Goal: Task Accomplishment & Management: Complete application form

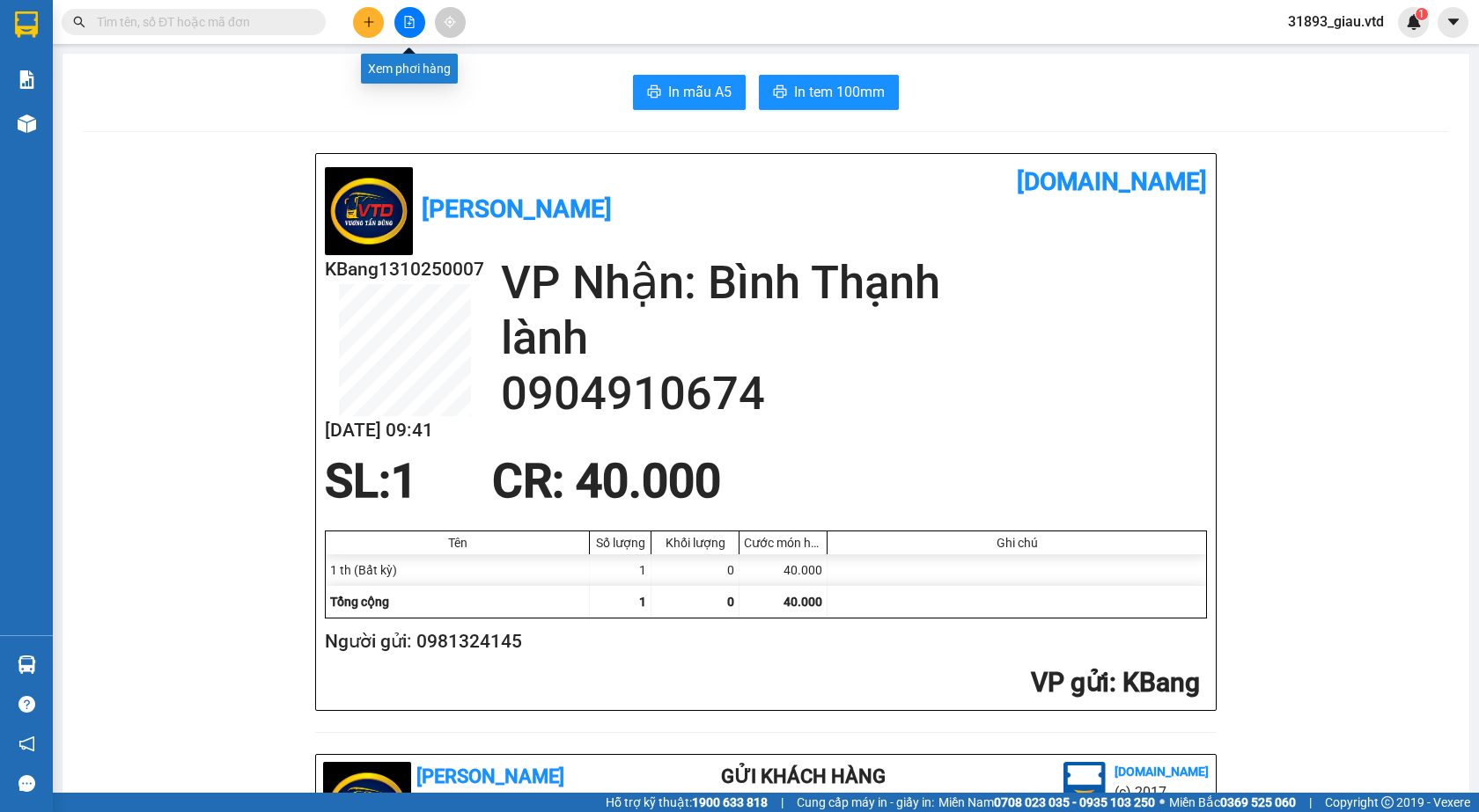
click at [407, 19] on icon "file-add" at bounding box center [409, 21] width 13 height 13
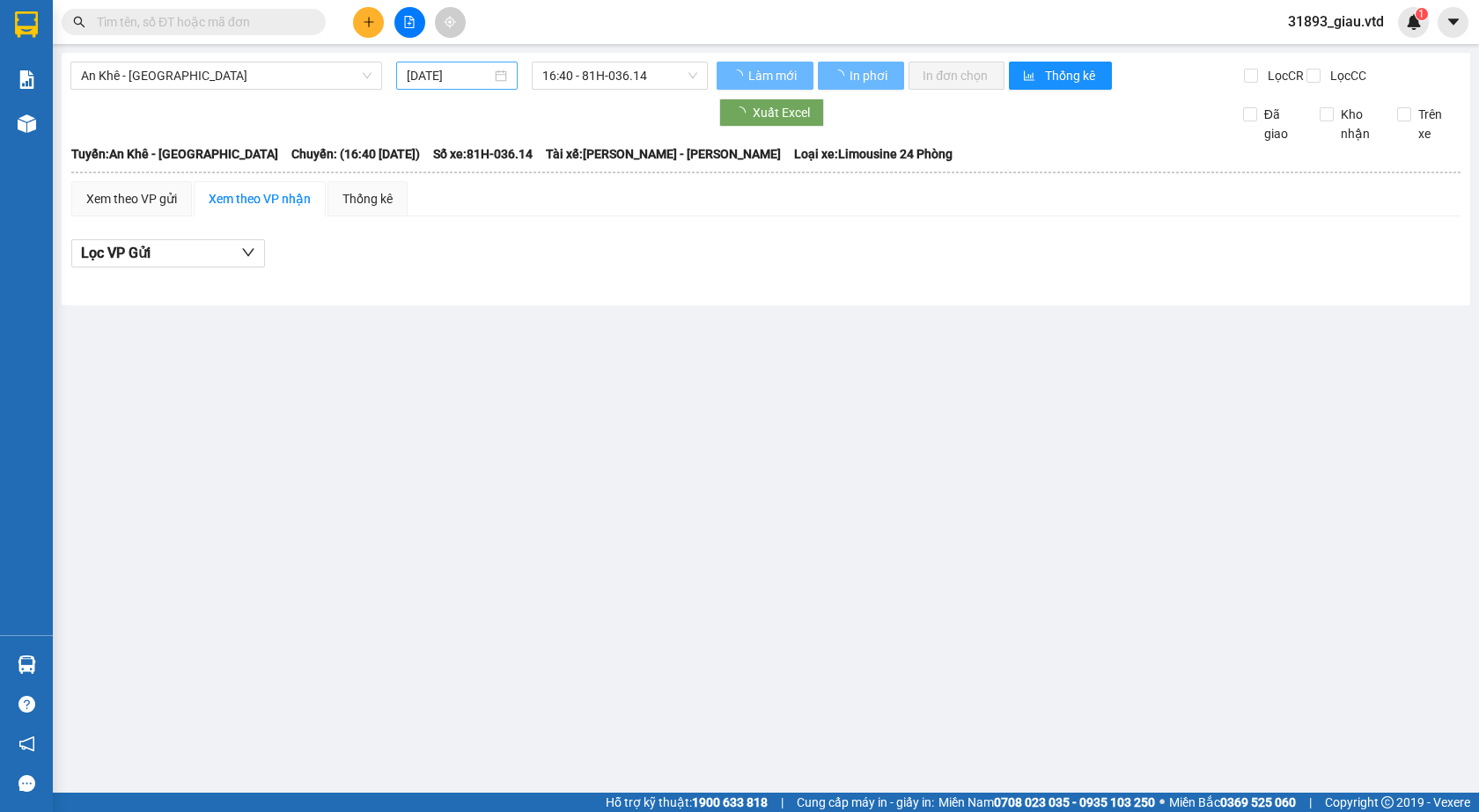
click at [438, 75] on input "[DATE]" at bounding box center [449, 76] width 85 height 19
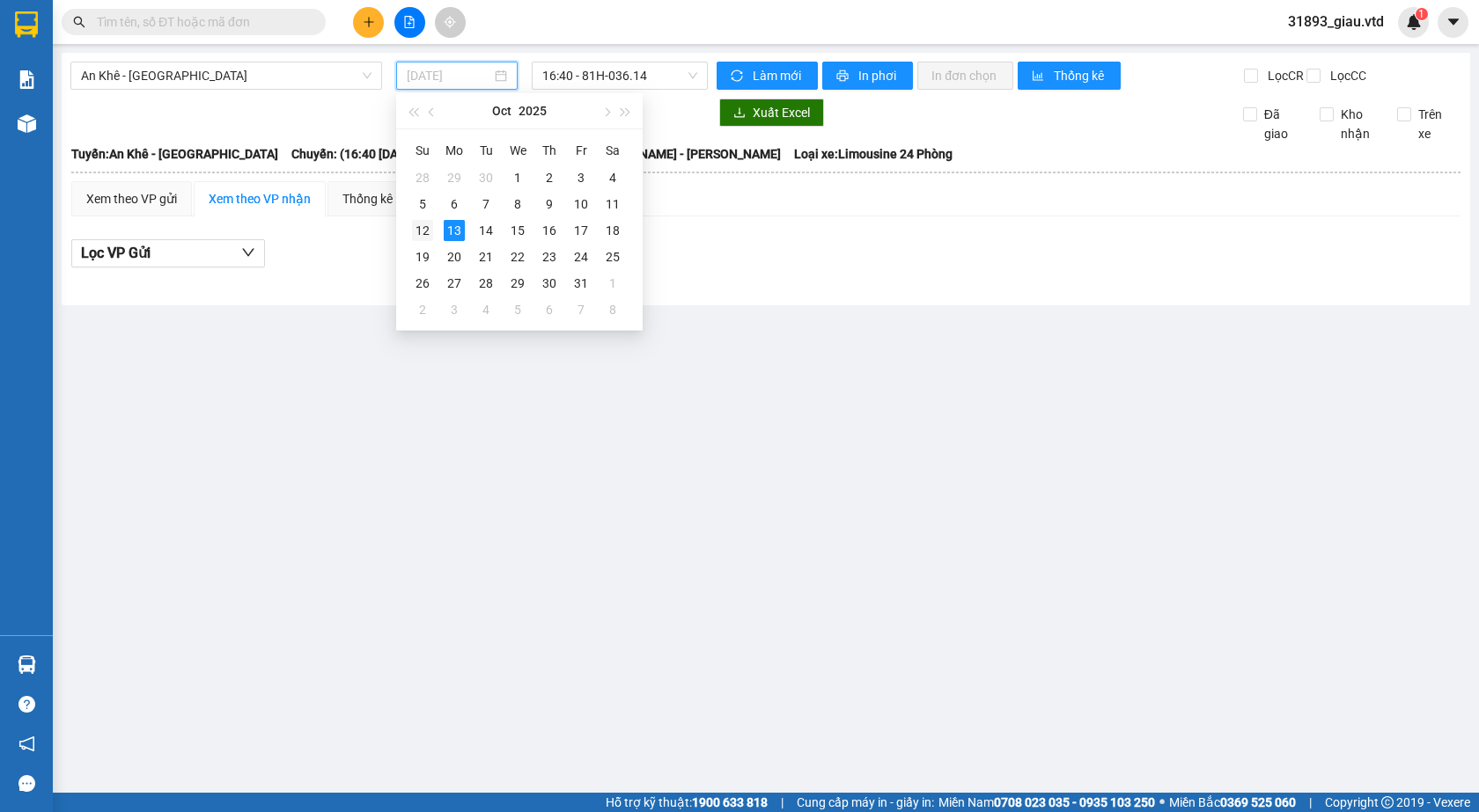
click at [428, 231] on div "12" at bounding box center [423, 230] width 21 height 21
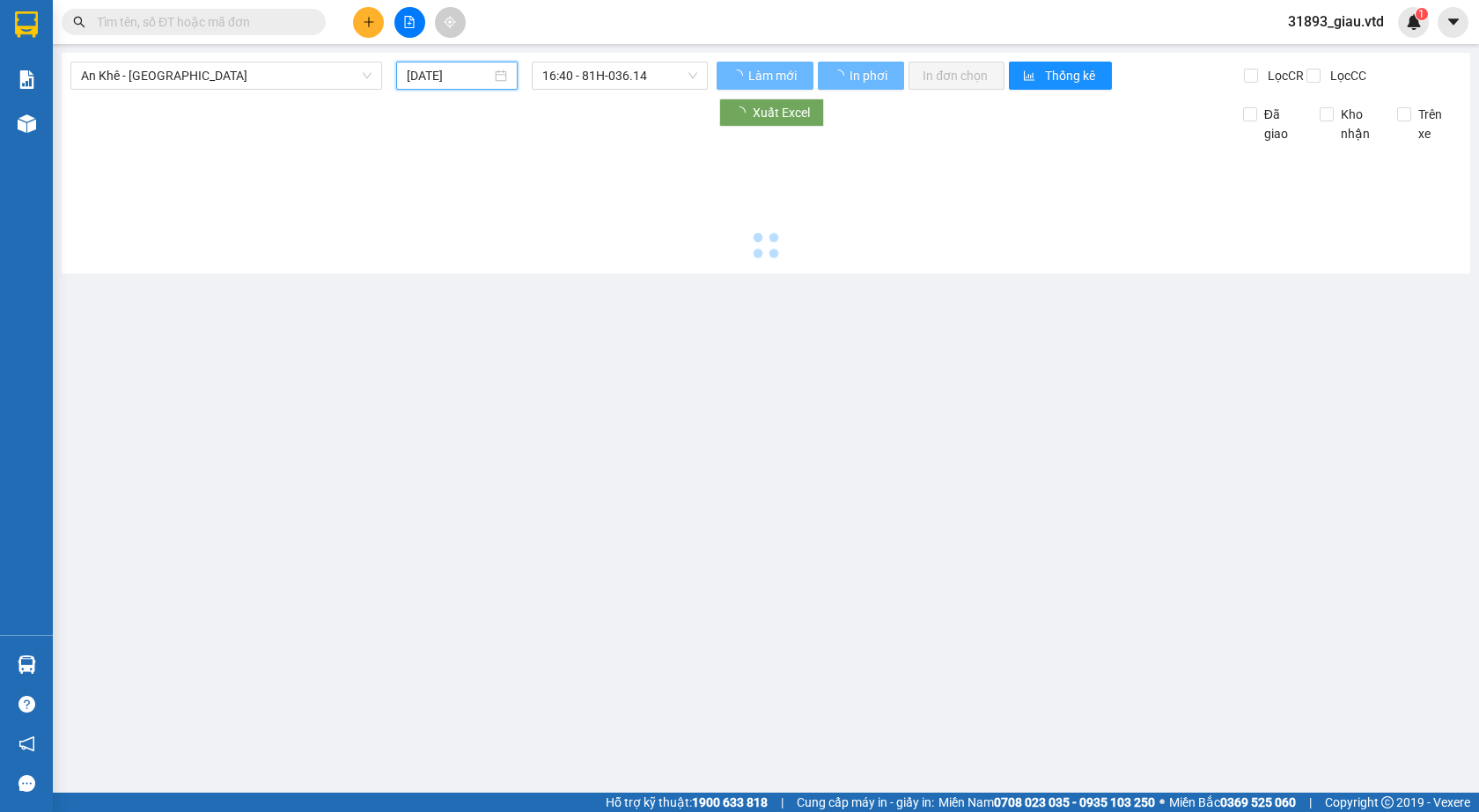
type input "[DATE]"
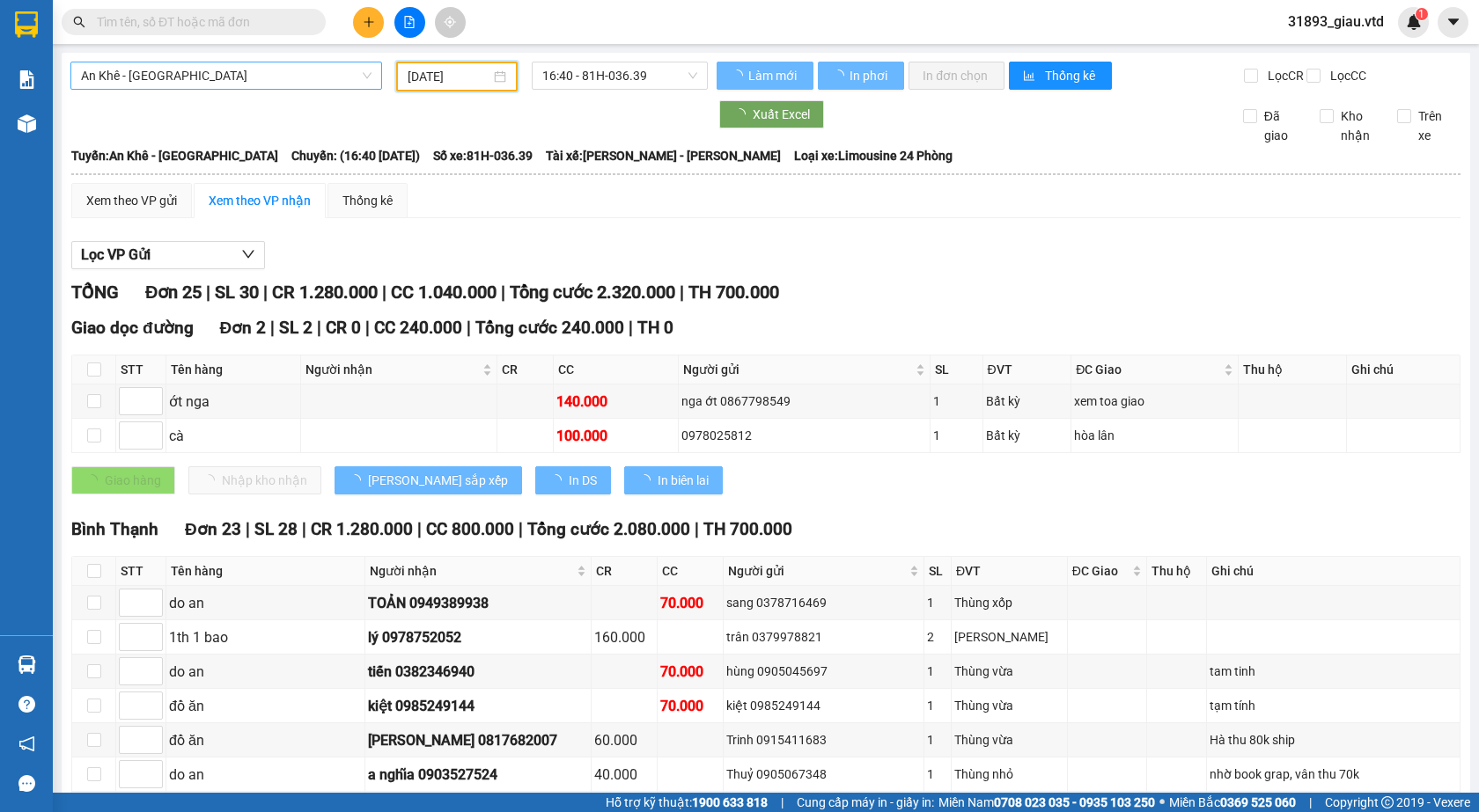
click at [178, 79] on span "An Khê - [GEOGRAPHIC_DATA]" at bounding box center [225, 75] width 290 height 26
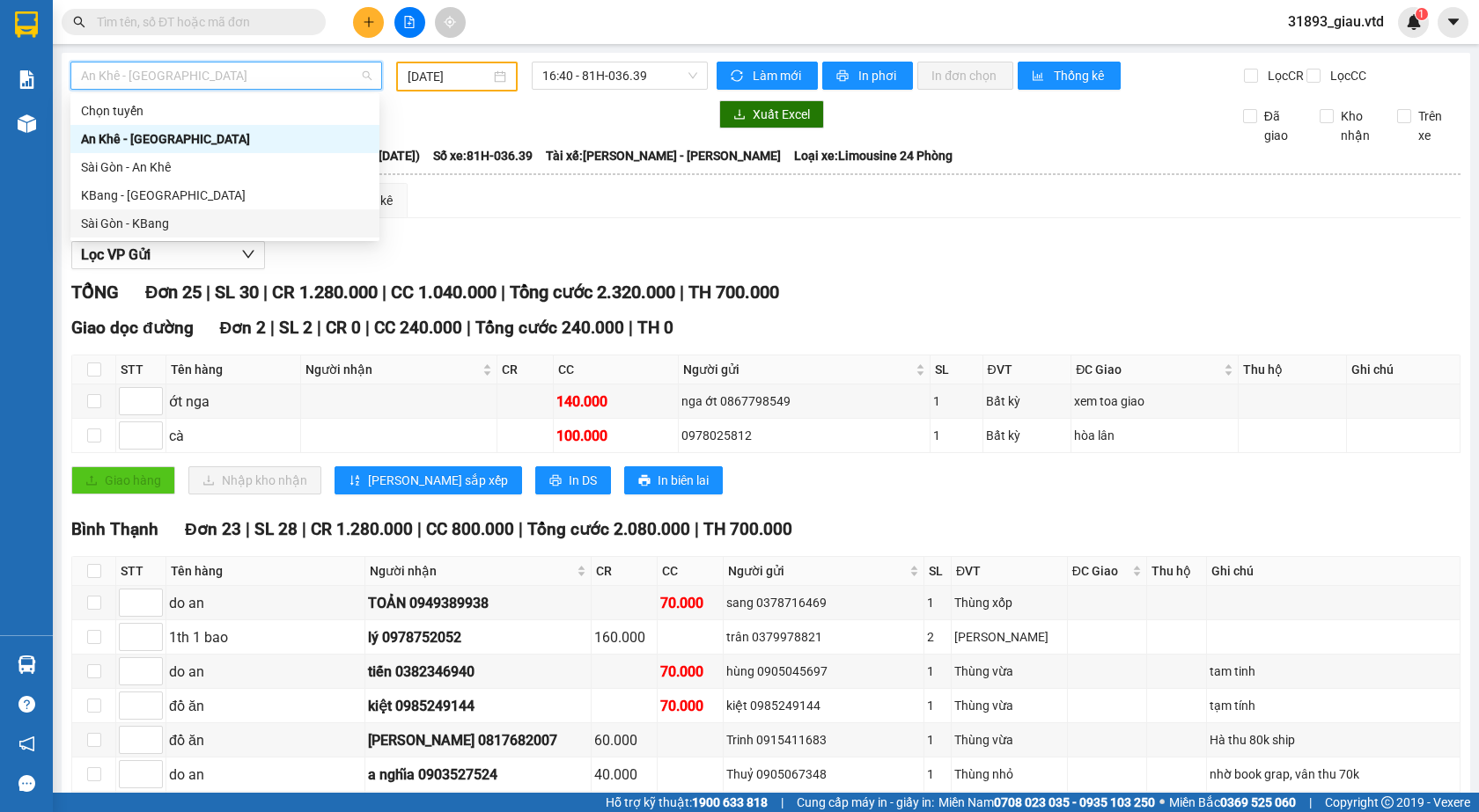
click at [135, 223] on div "Sài Gòn - KBang" at bounding box center [224, 223] width 288 height 19
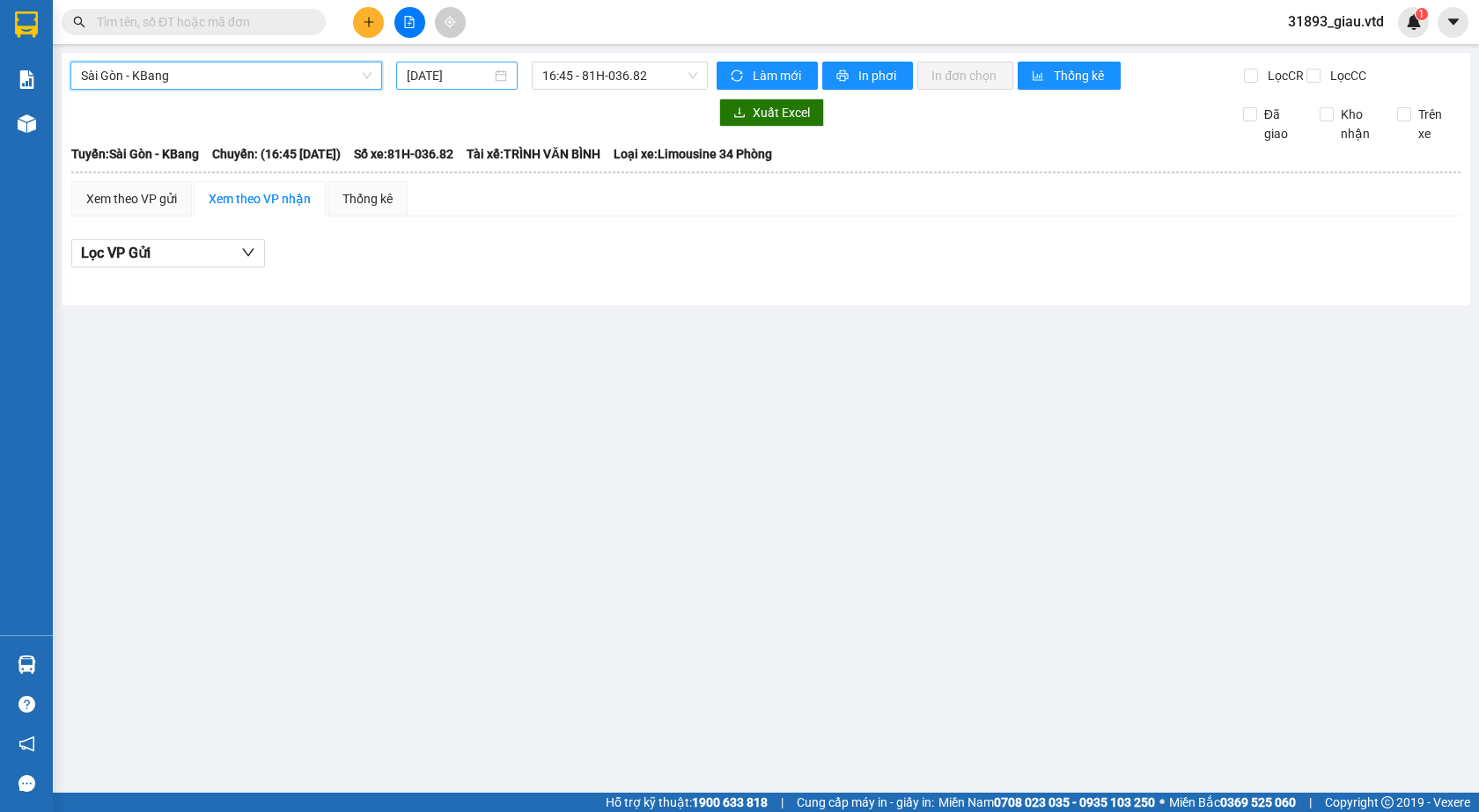
click at [412, 69] on input "[DATE]" at bounding box center [449, 76] width 85 height 19
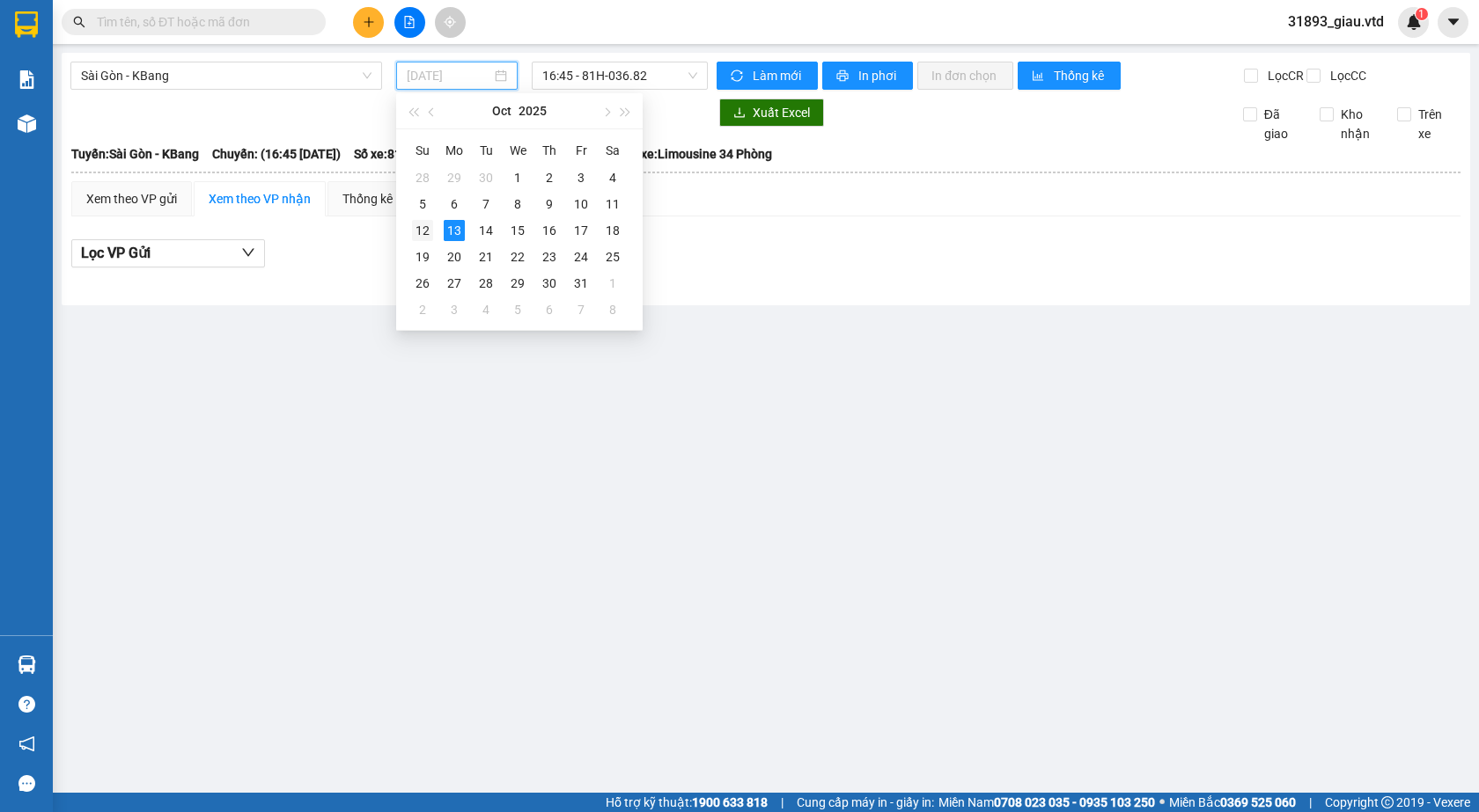
click at [421, 230] on div "12" at bounding box center [423, 230] width 21 height 21
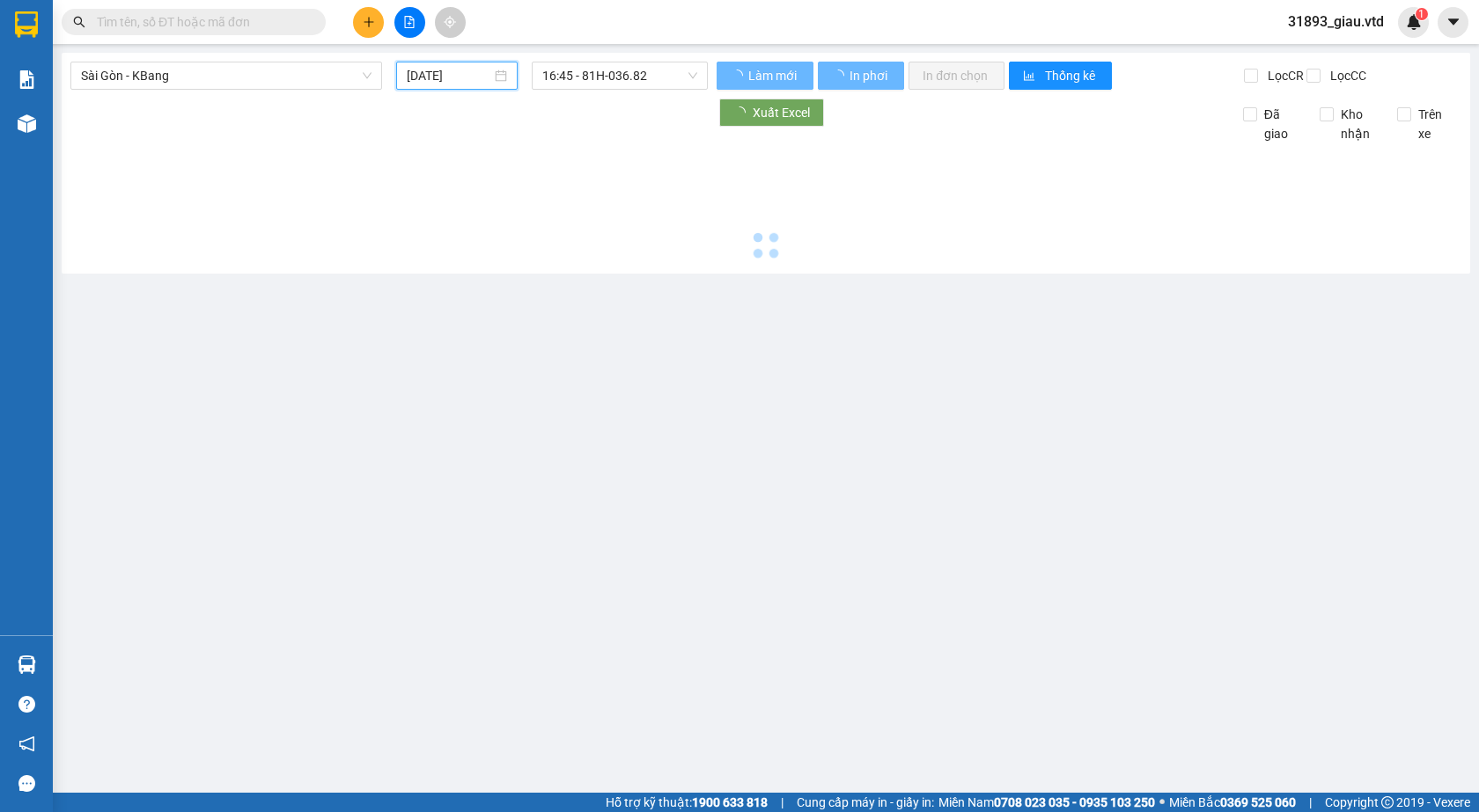
type input "[DATE]"
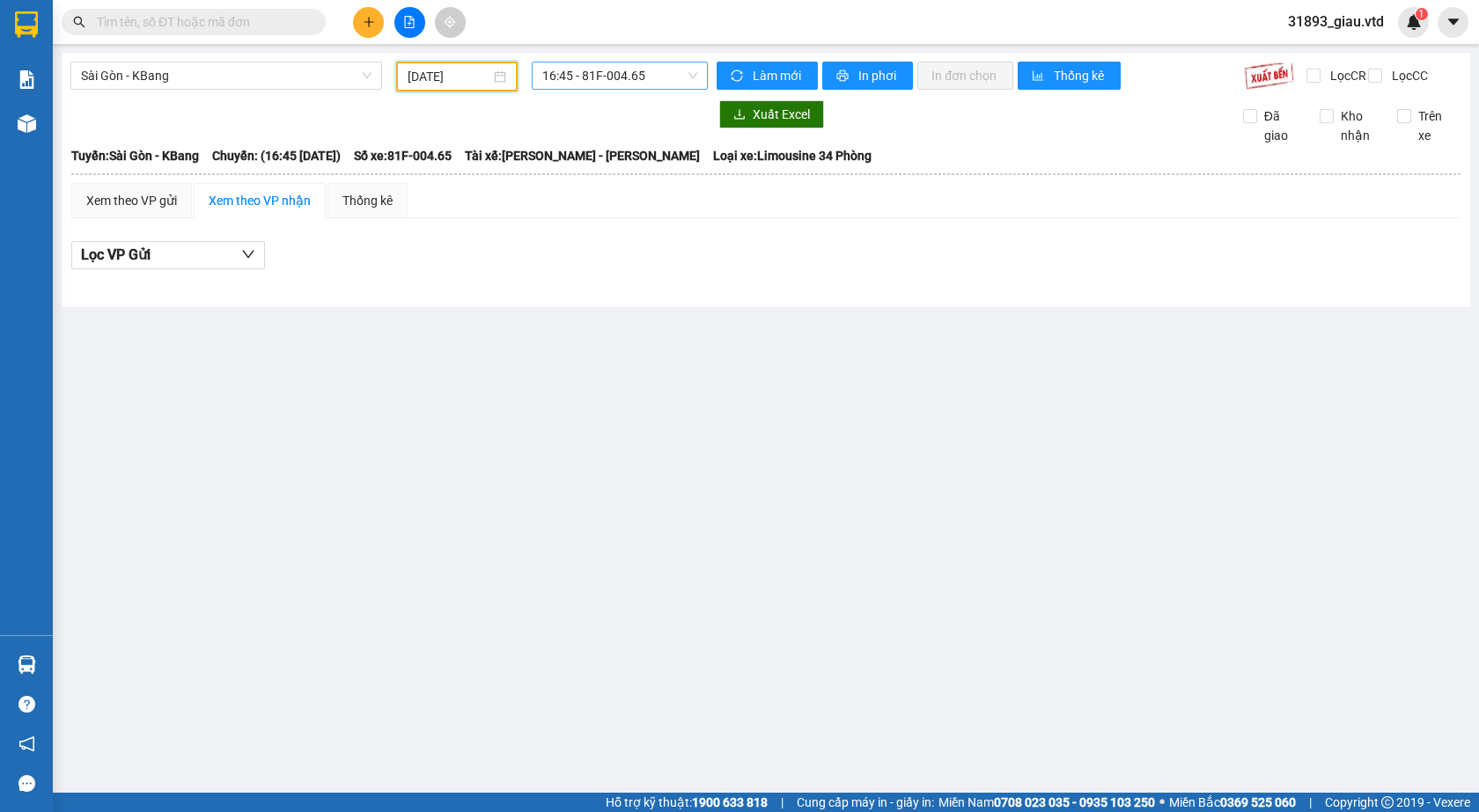
click at [610, 80] on span "16:45 - 81F-004.65" at bounding box center [620, 75] width 155 height 26
click at [618, 172] on div "17:00 - 81H-036.93" at bounding box center [611, 168] width 138 height 19
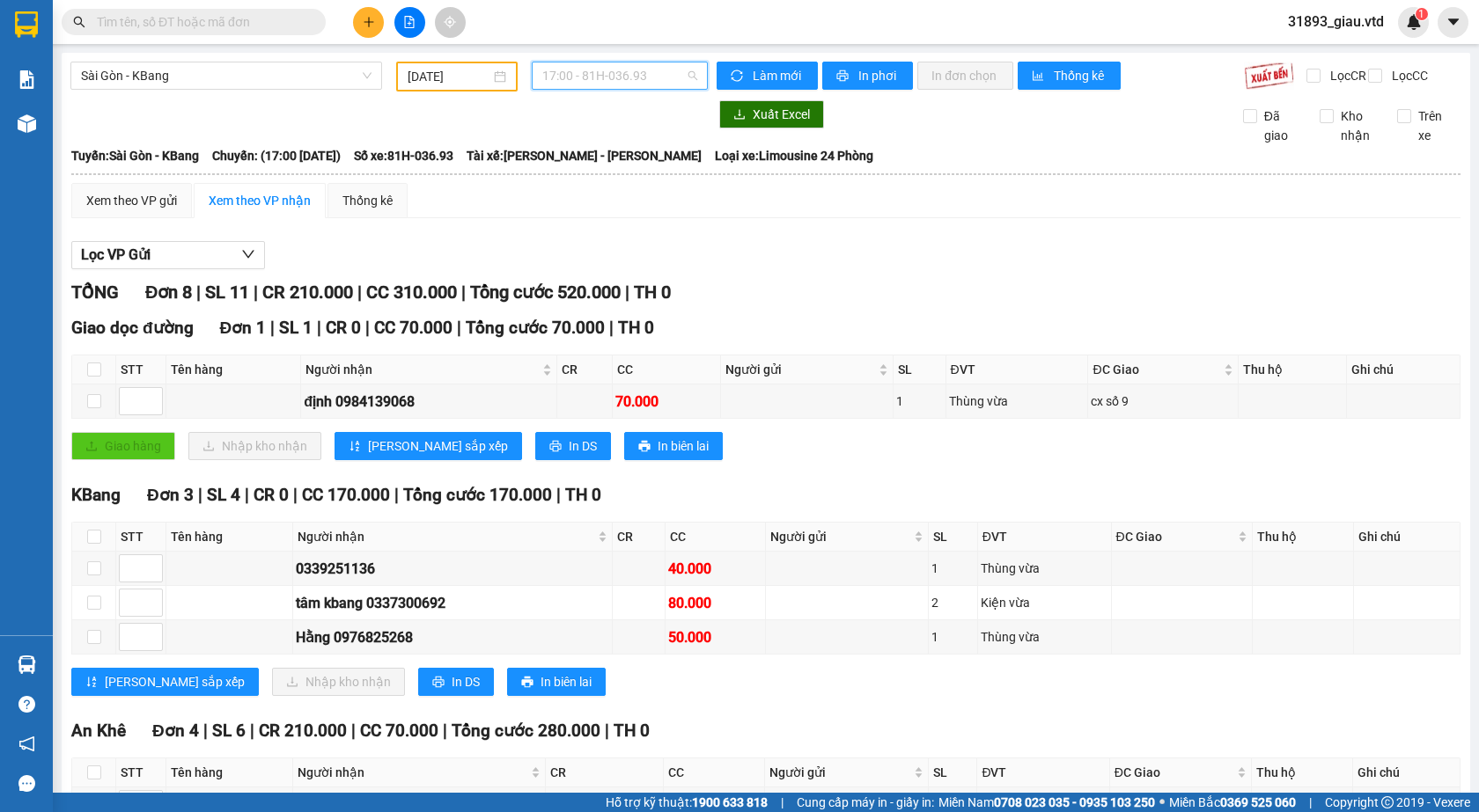
click at [602, 78] on span "17:00 - 81H-036.93" at bounding box center [620, 75] width 155 height 26
click at [619, 144] on div "16:45 - 81F-004.65" at bounding box center [606, 139] width 138 height 19
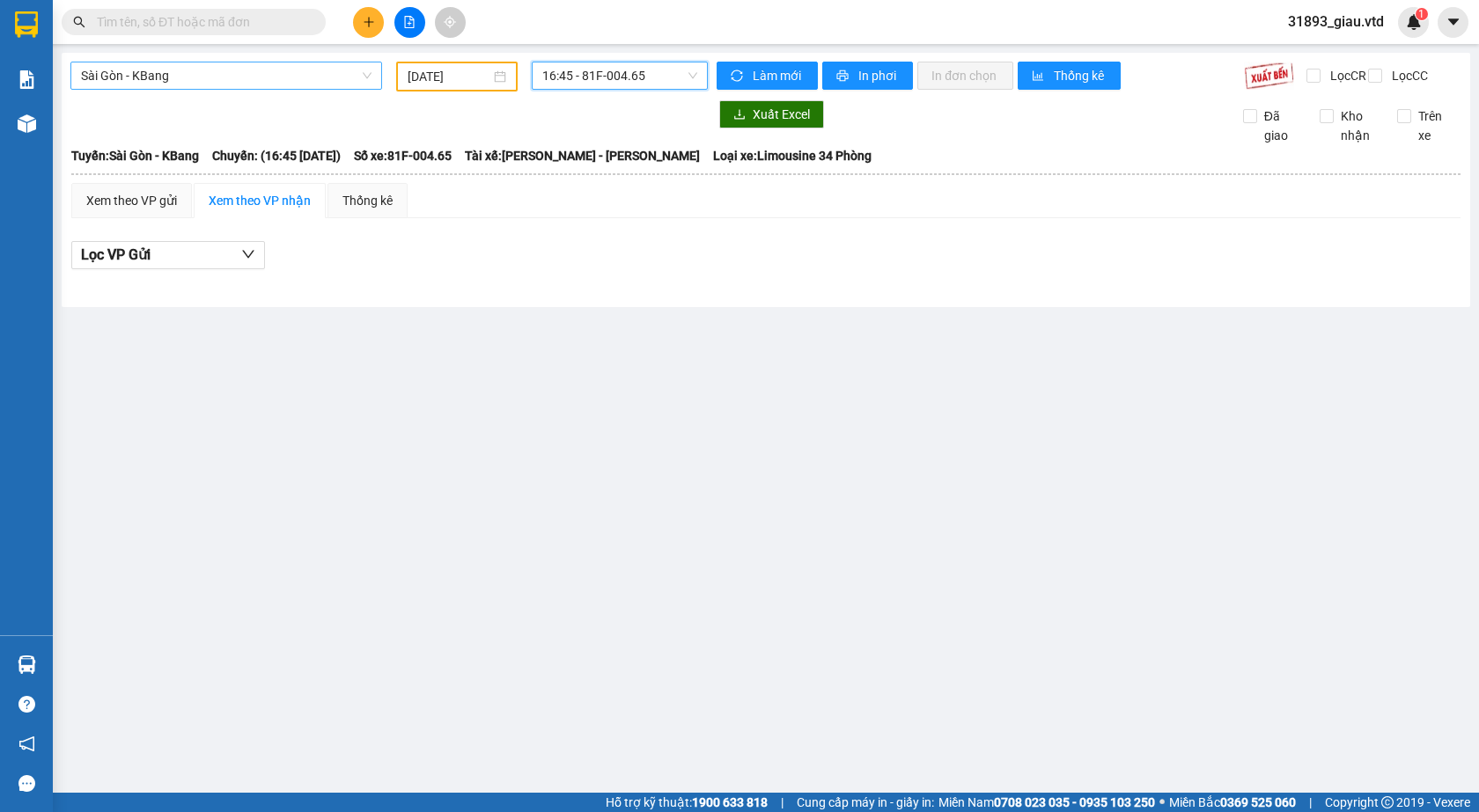
click at [134, 78] on span "Sài Gòn - KBang" at bounding box center [225, 75] width 290 height 26
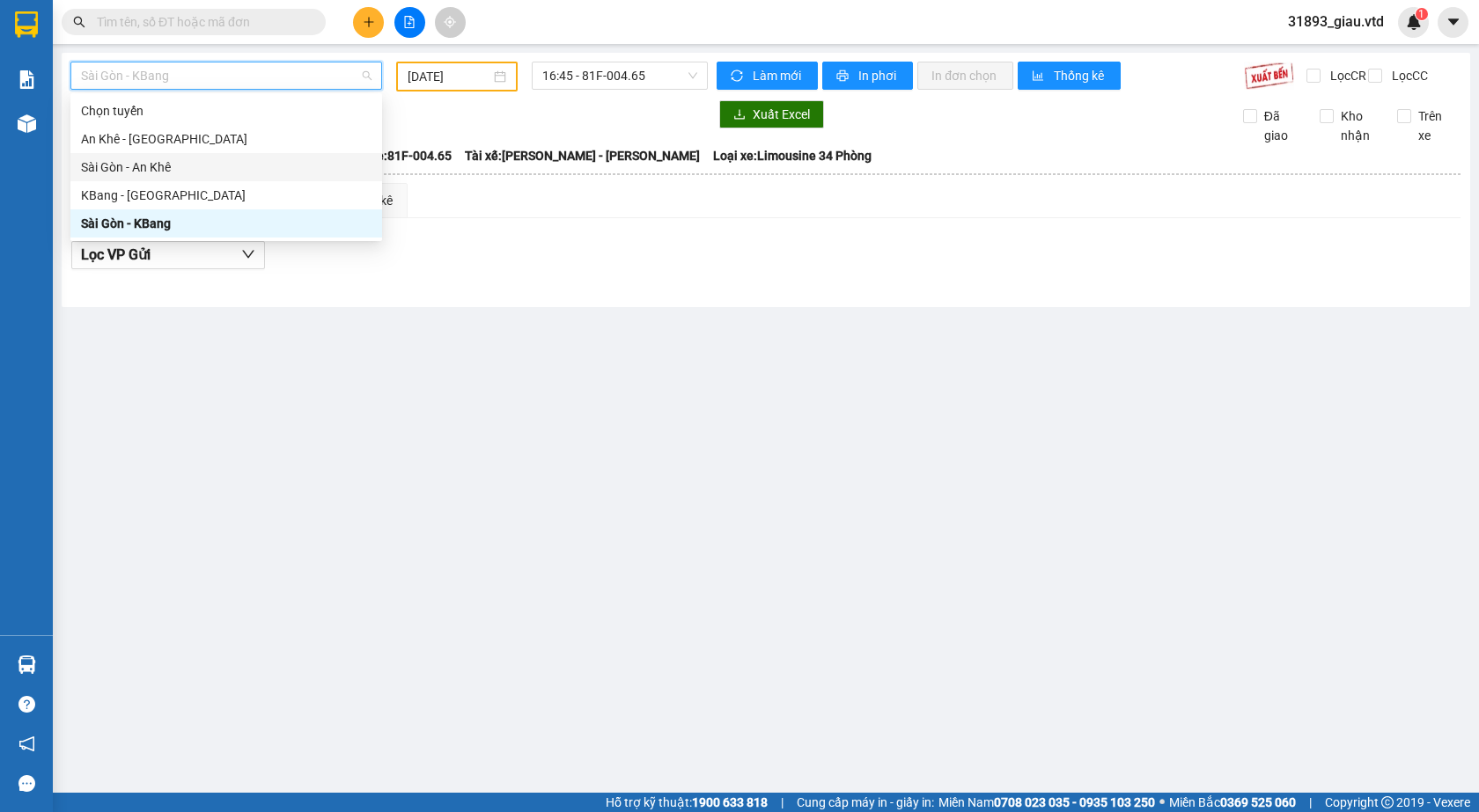
click at [136, 175] on div "Sài Gòn - An Khê" at bounding box center [225, 168] width 290 height 19
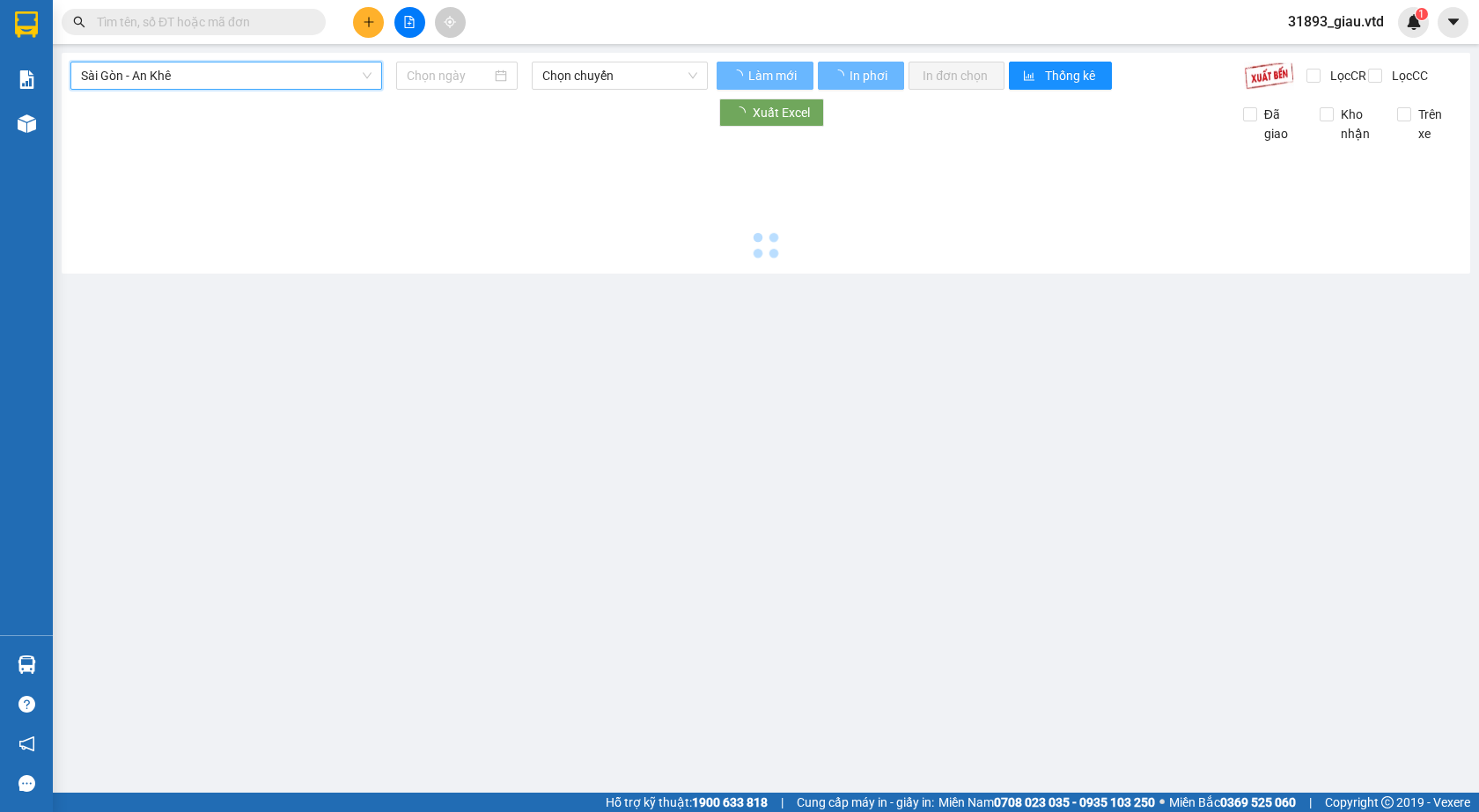
type input "[DATE]"
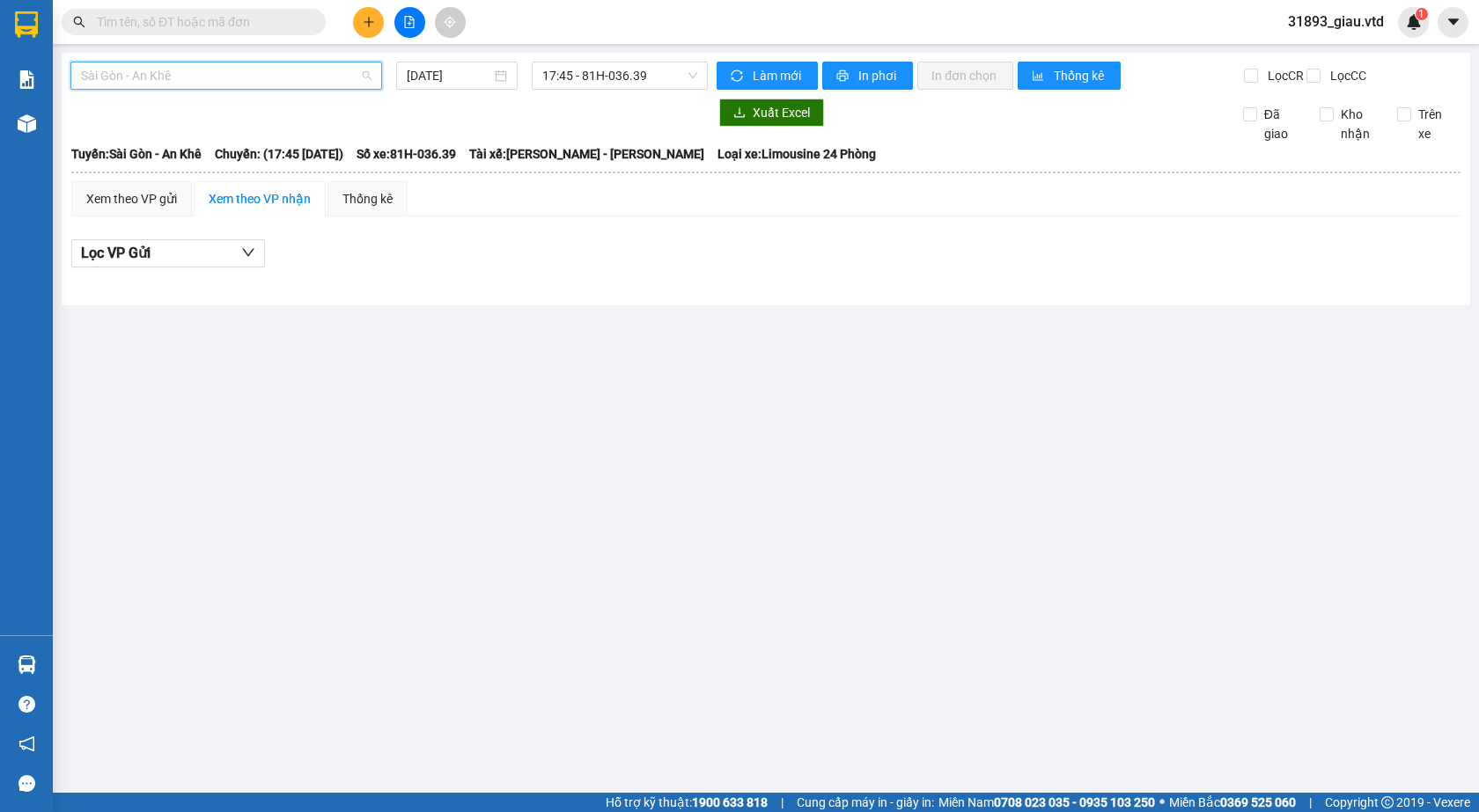
click at [144, 80] on span "Sài Gòn - An Khê" at bounding box center [225, 75] width 290 height 26
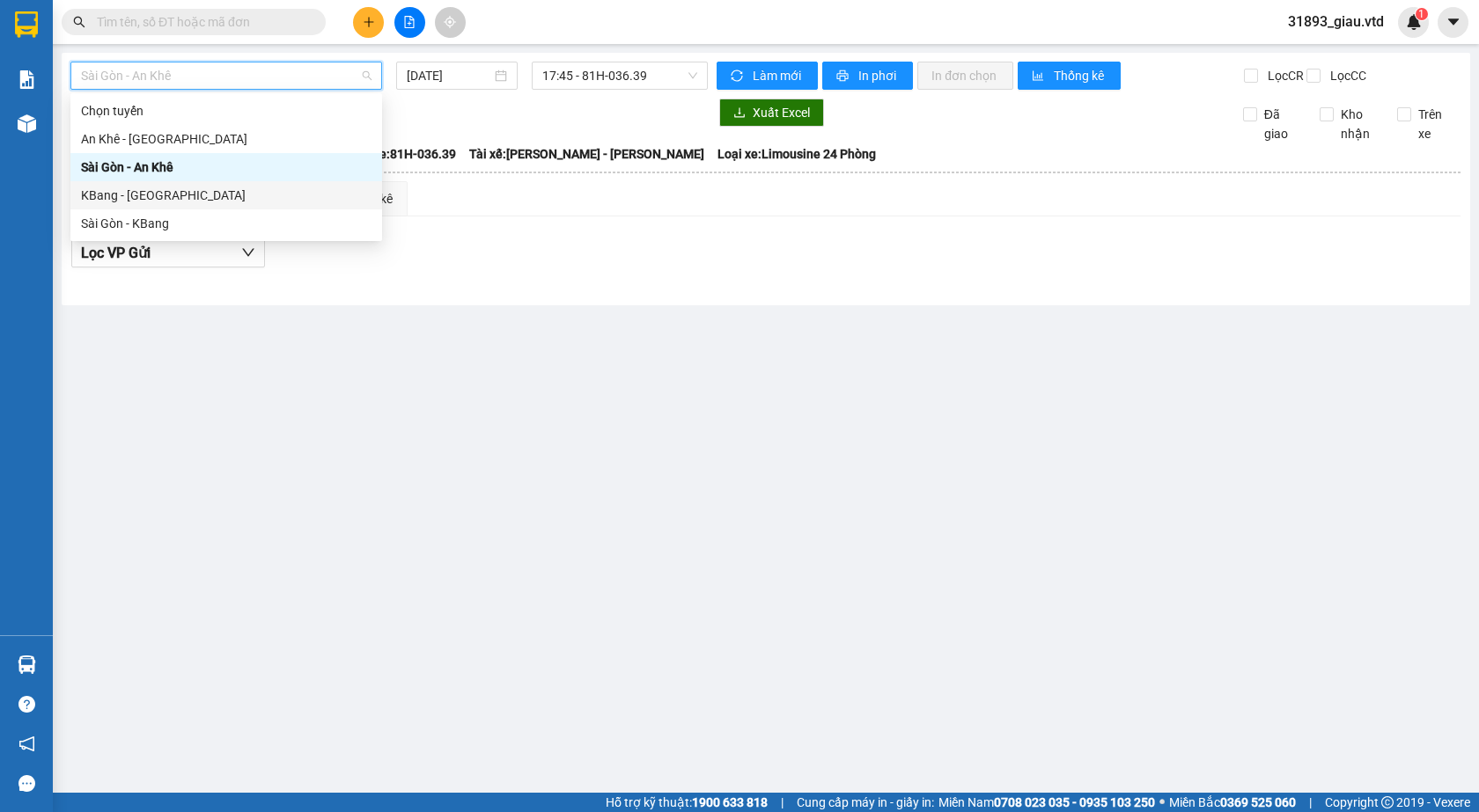
click at [446, 355] on main "[GEOGRAPHIC_DATA] - An Khê [DATE] 17:45 - 81H-036.39 Làm mới In phơi In đơn chọ…" at bounding box center [739, 396] width 1479 height 793
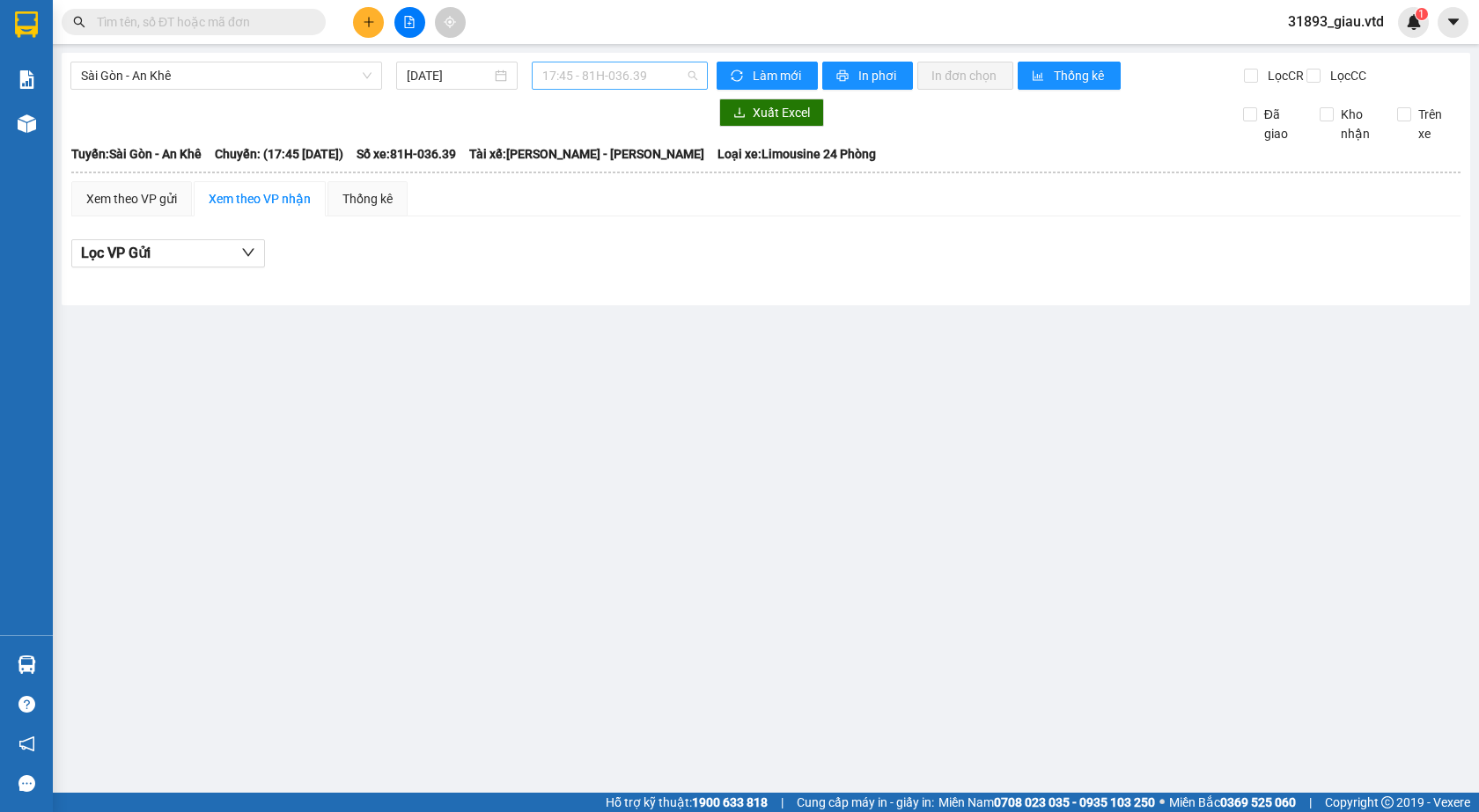
click at [603, 73] on span "17:45 - 81H-036.39" at bounding box center [620, 75] width 155 height 26
click at [118, 79] on span "Sài Gòn - An Khê" at bounding box center [225, 75] width 290 height 26
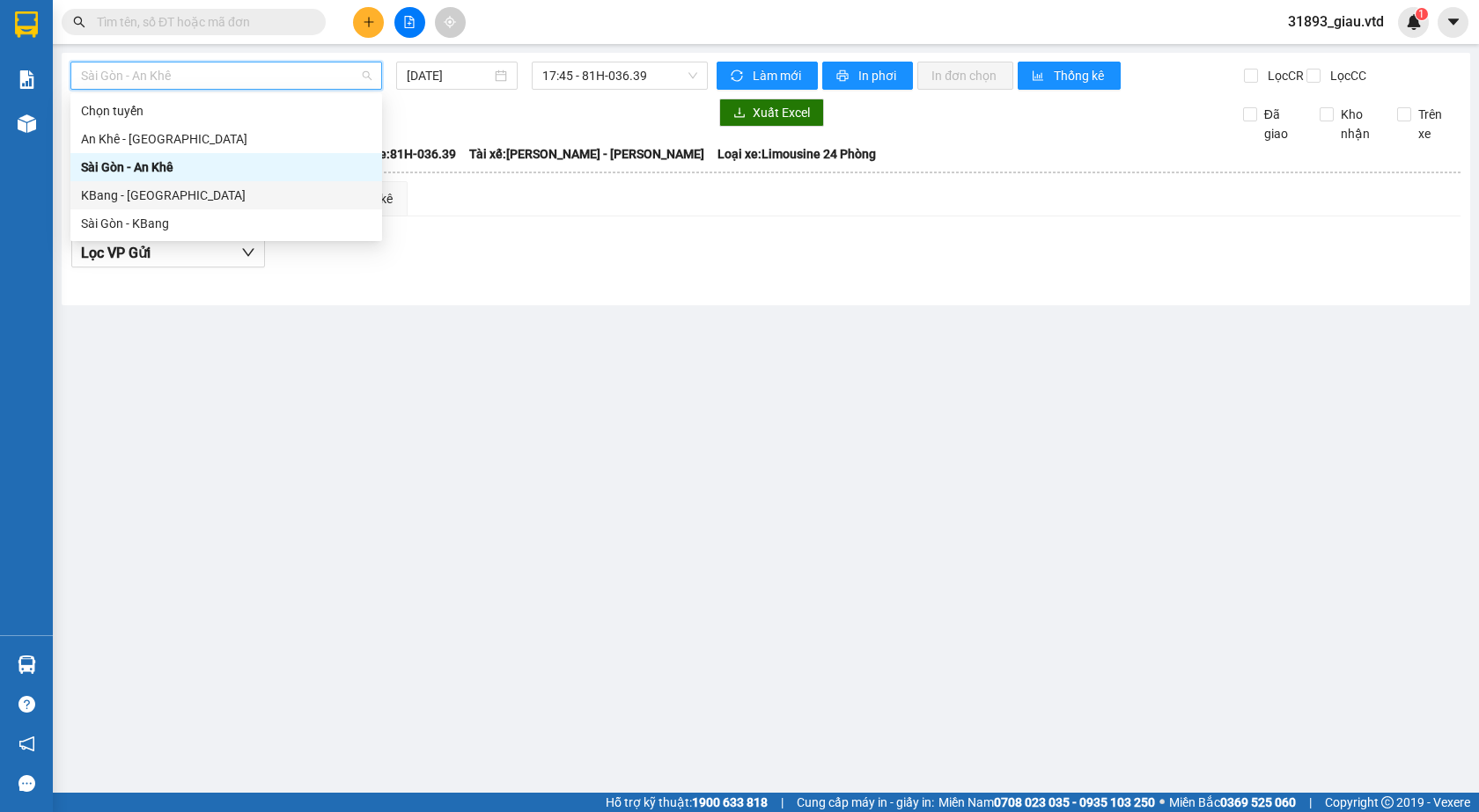
click at [115, 196] on div "KBang - [GEOGRAPHIC_DATA]" at bounding box center [225, 196] width 290 height 19
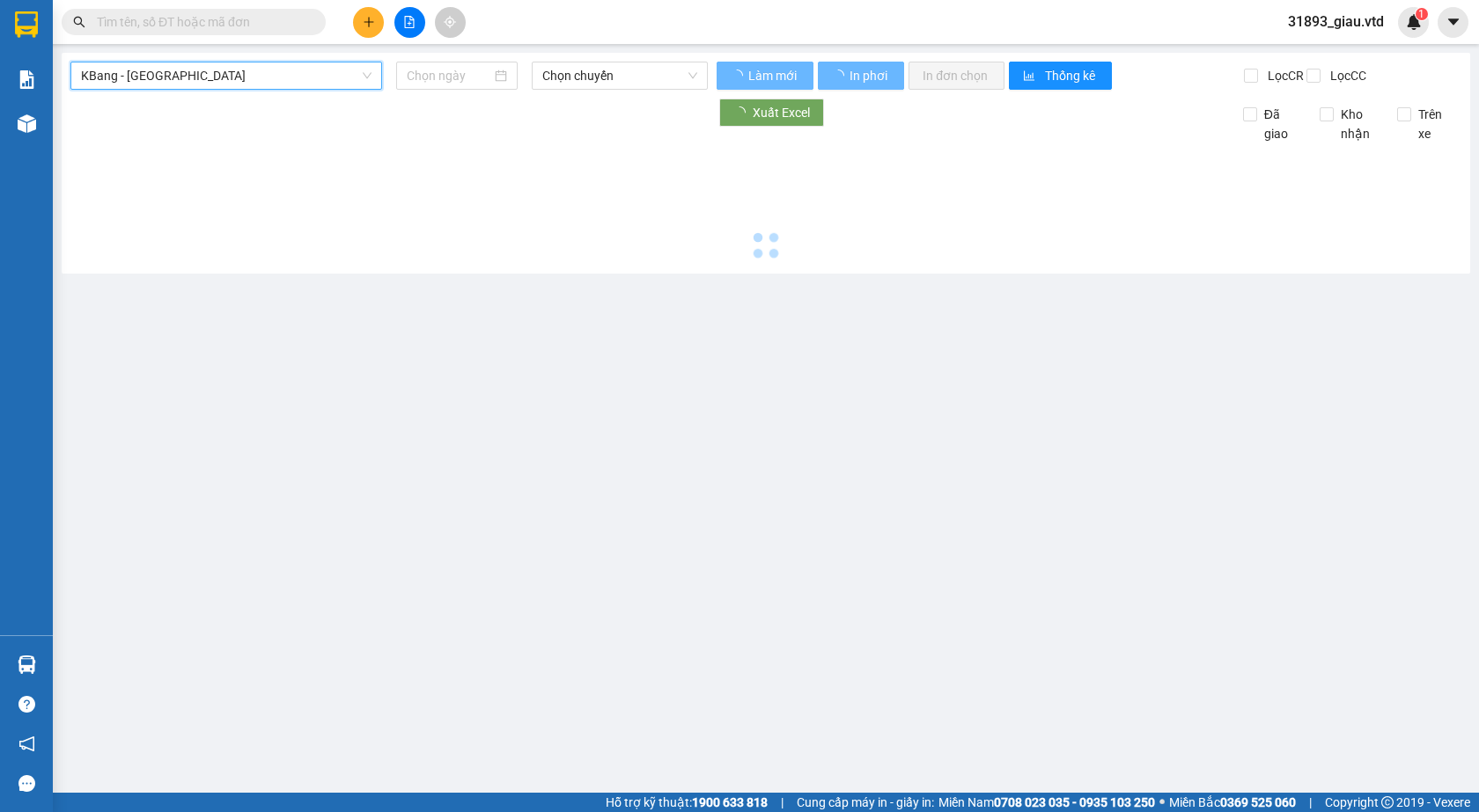
type input "[DATE]"
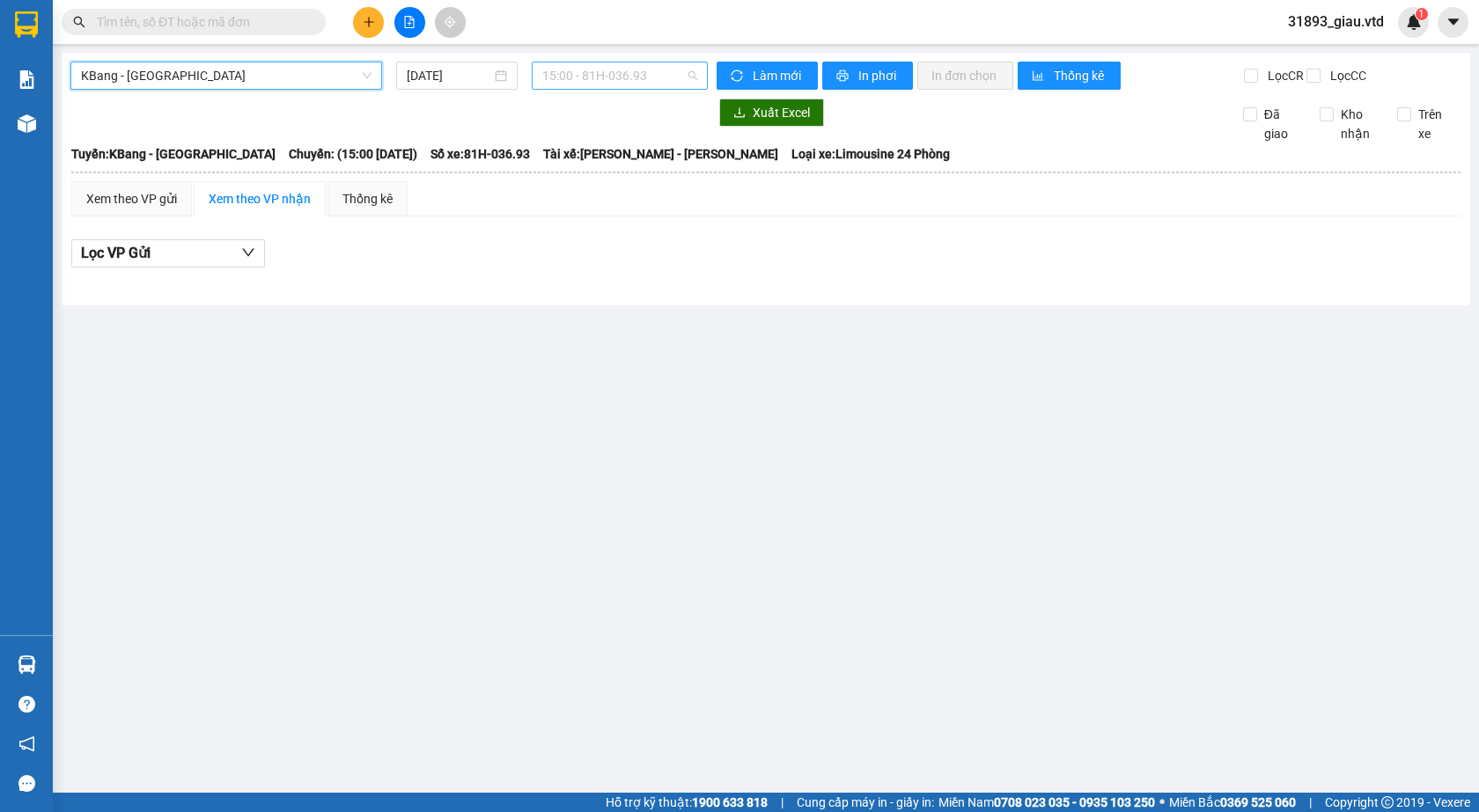
click at [607, 74] on span "15:00 - 81H-036.93" at bounding box center [620, 75] width 155 height 26
click at [107, 72] on span "KBang - [GEOGRAPHIC_DATA]" at bounding box center [225, 75] width 290 height 26
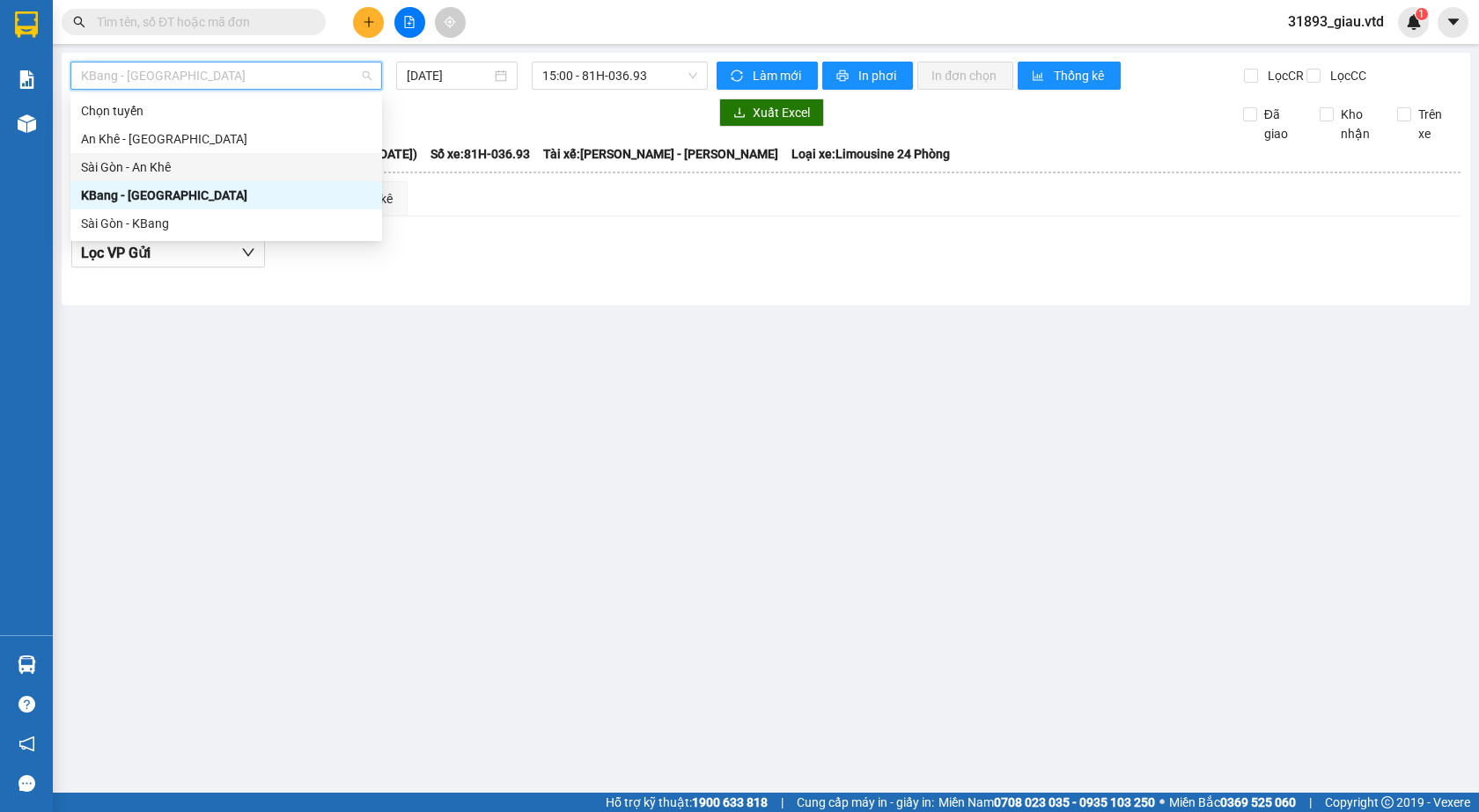
click at [108, 163] on div "Sài Gòn - An Khê" at bounding box center [225, 168] width 290 height 19
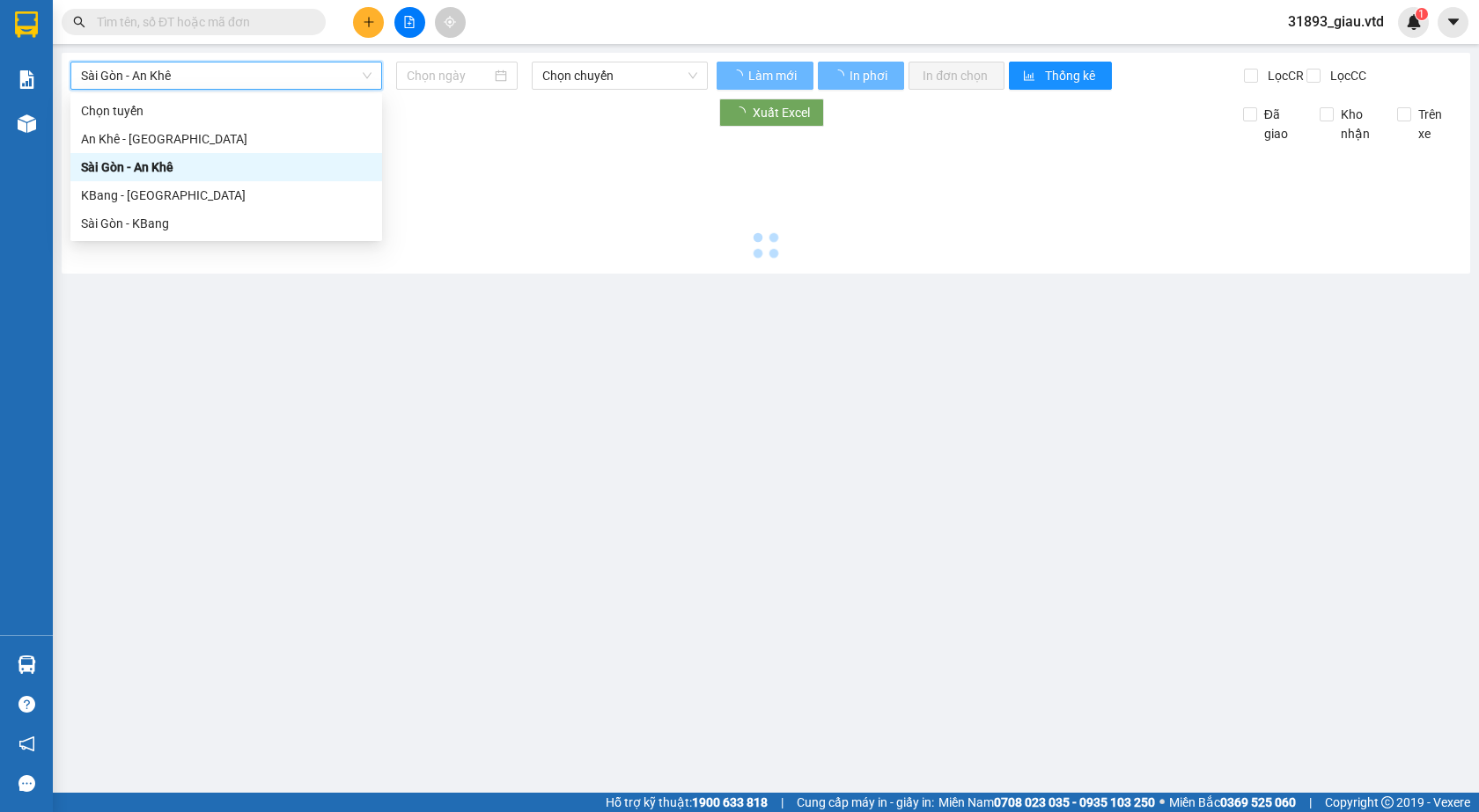
type input "[DATE]"
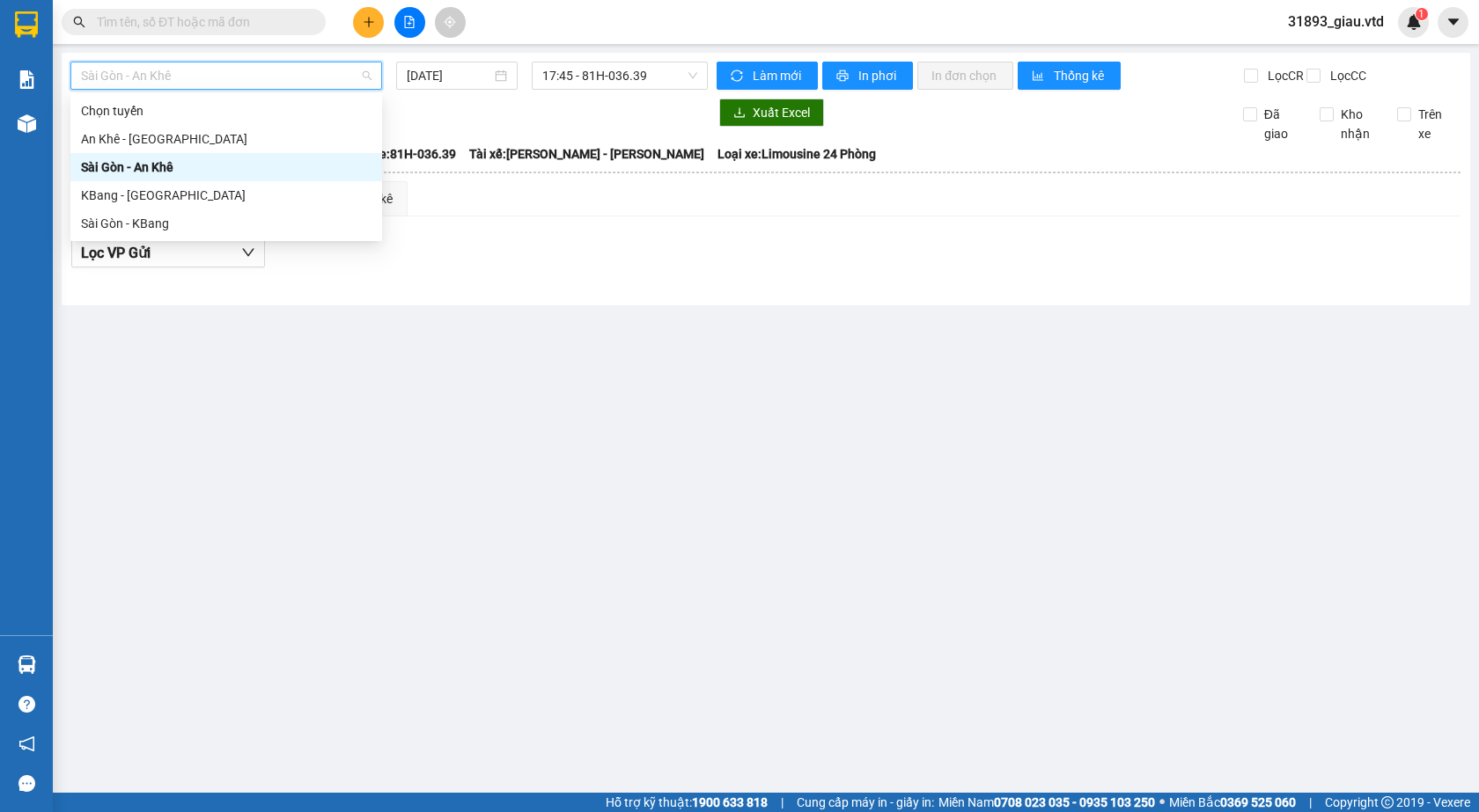
click at [146, 79] on span "Sài Gòn - An Khê" at bounding box center [225, 75] width 290 height 26
click at [119, 198] on div "KBang - [GEOGRAPHIC_DATA]" at bounding box center [225, 196] width 290 height 19
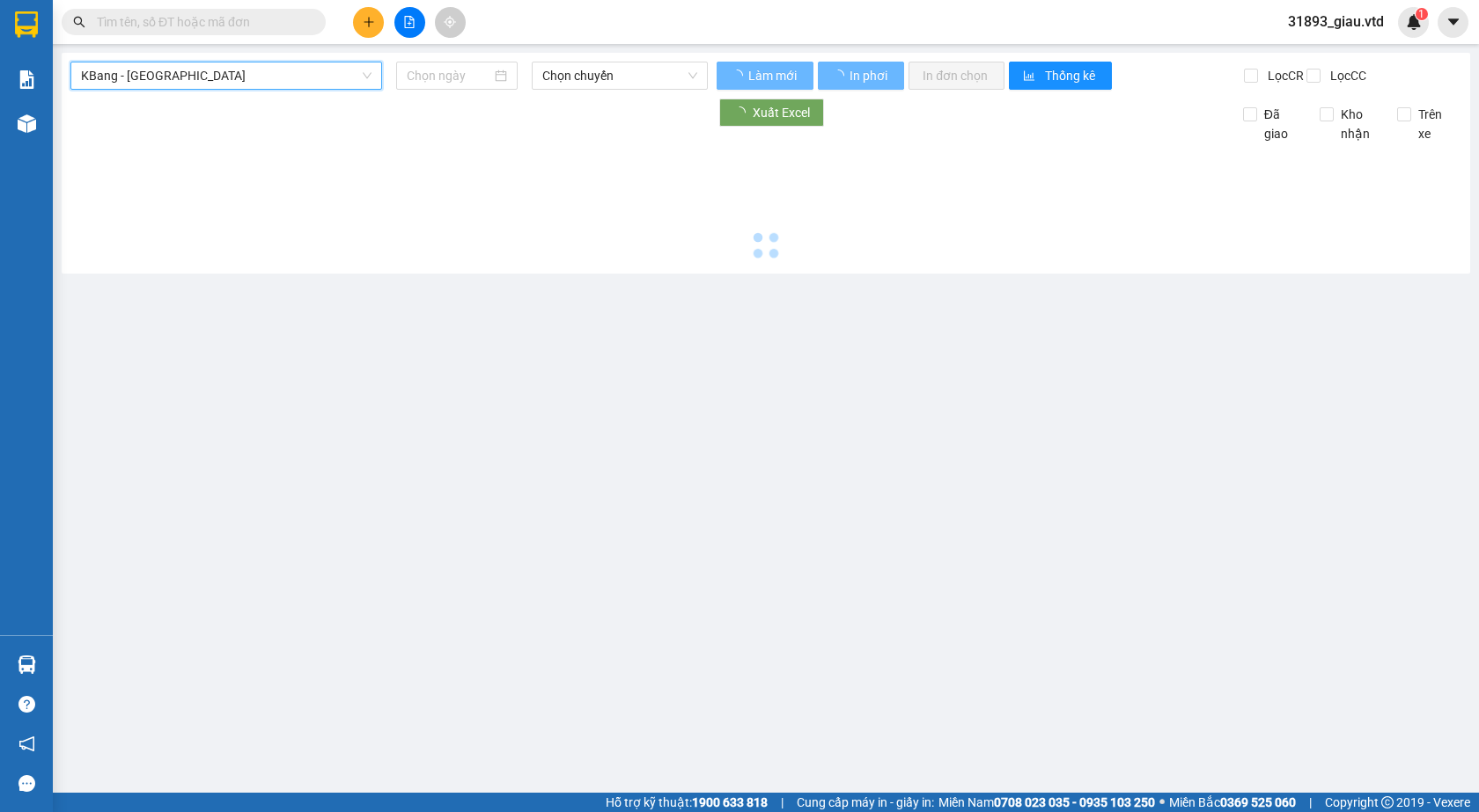
type input "[DATE]"
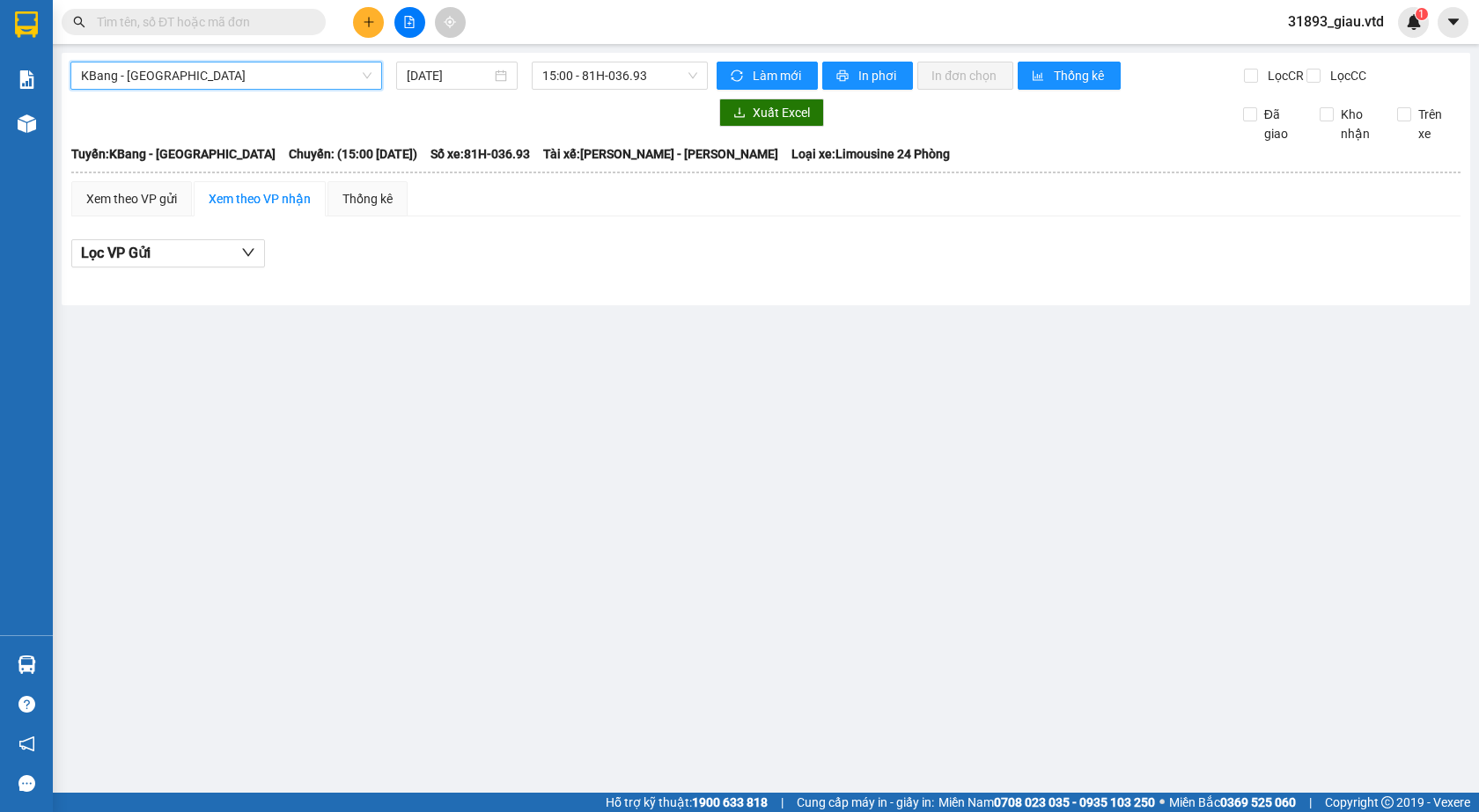
click at [145, 78] on span "KBang - [GEOGRAPHIC_DATA]" at bounding box center [225, 75] width 290 height 26
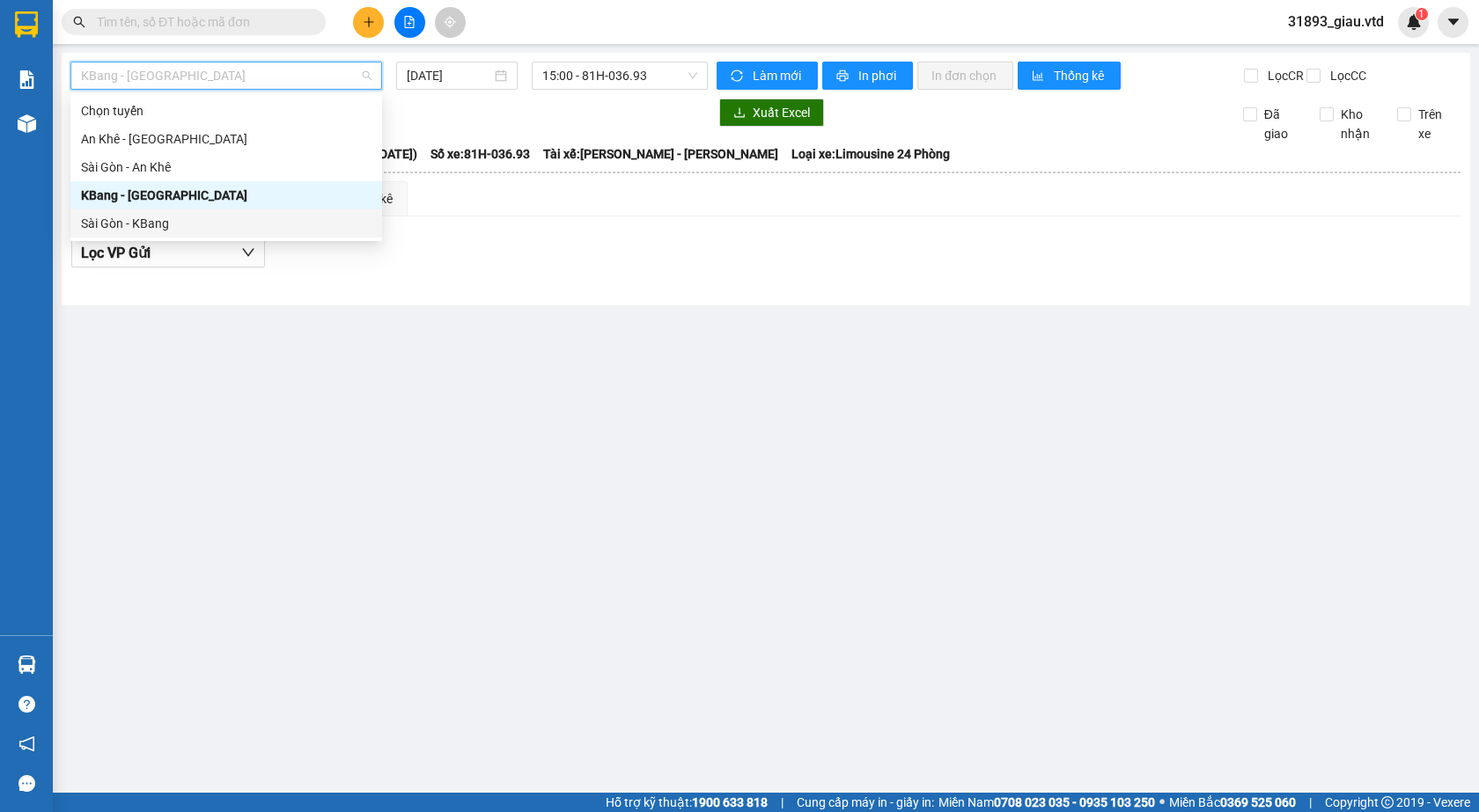
click at [96, 221] on div "Sài Gòn - KBang" at bounding box center [225, 223] width 290 height 19
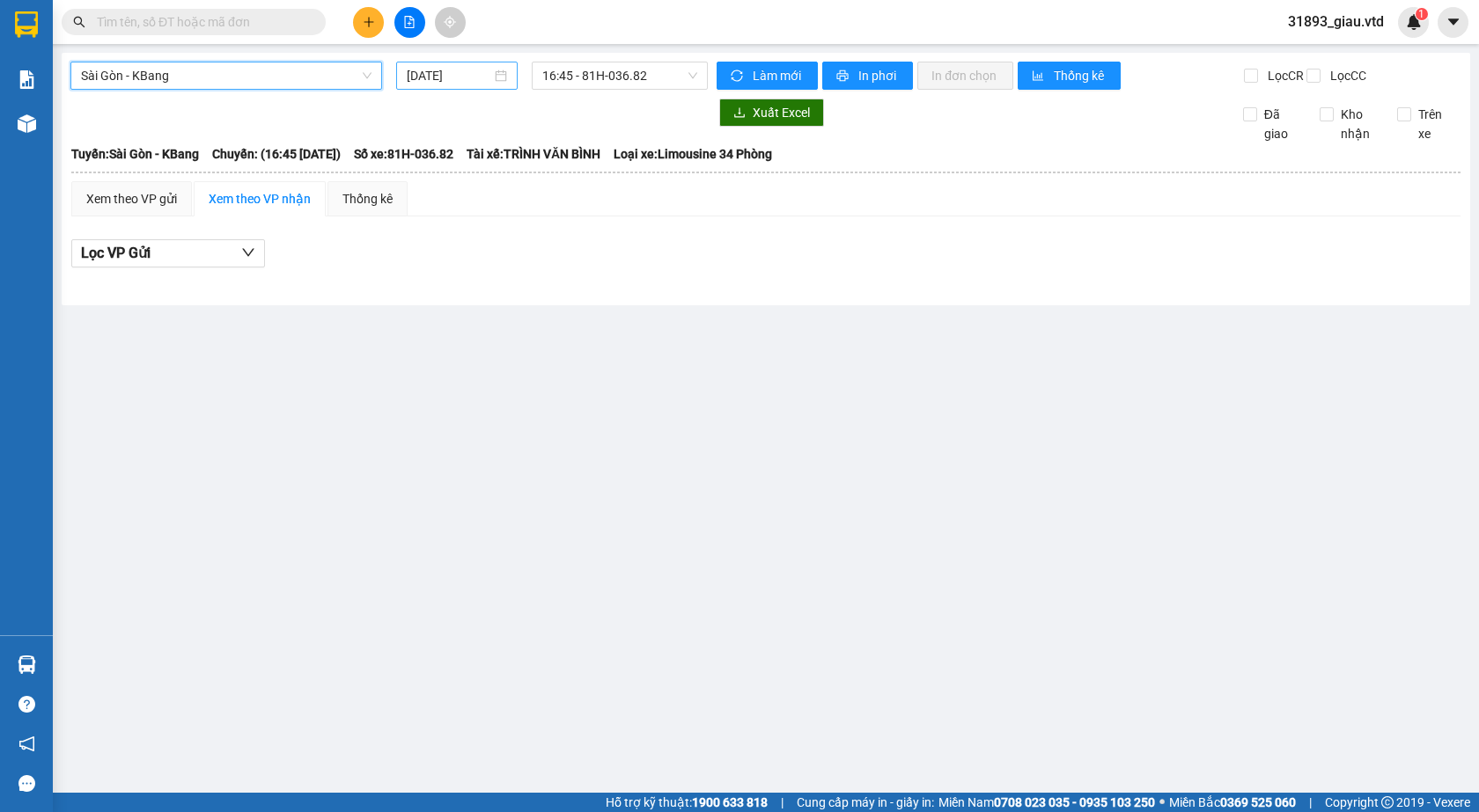
click at [428, 75] on input "[DATE]" at bounding box center [449, 76] width 85 height 19
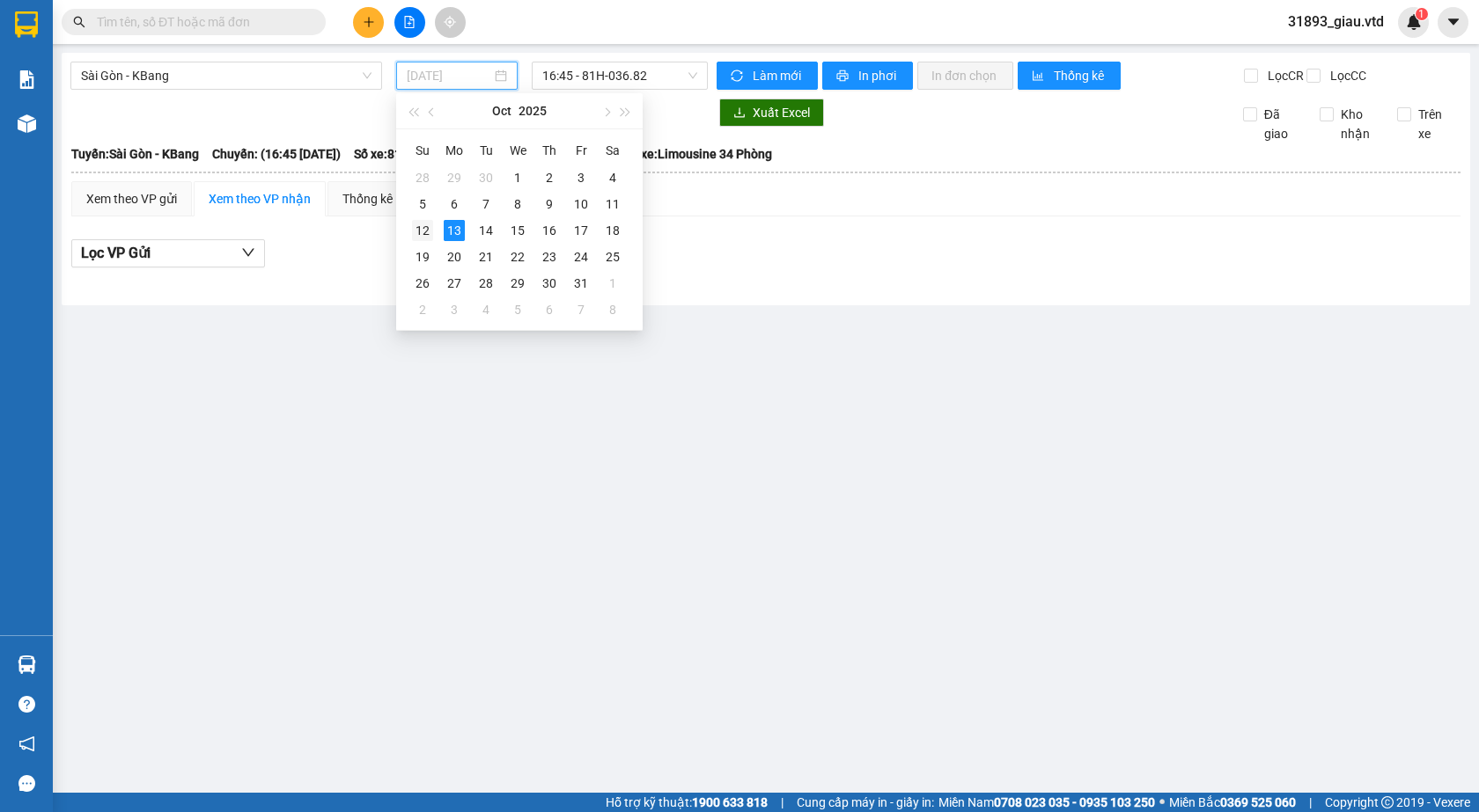
click at [420, 232] on div "12" at bounding box center [423, 230] width 21 height 21
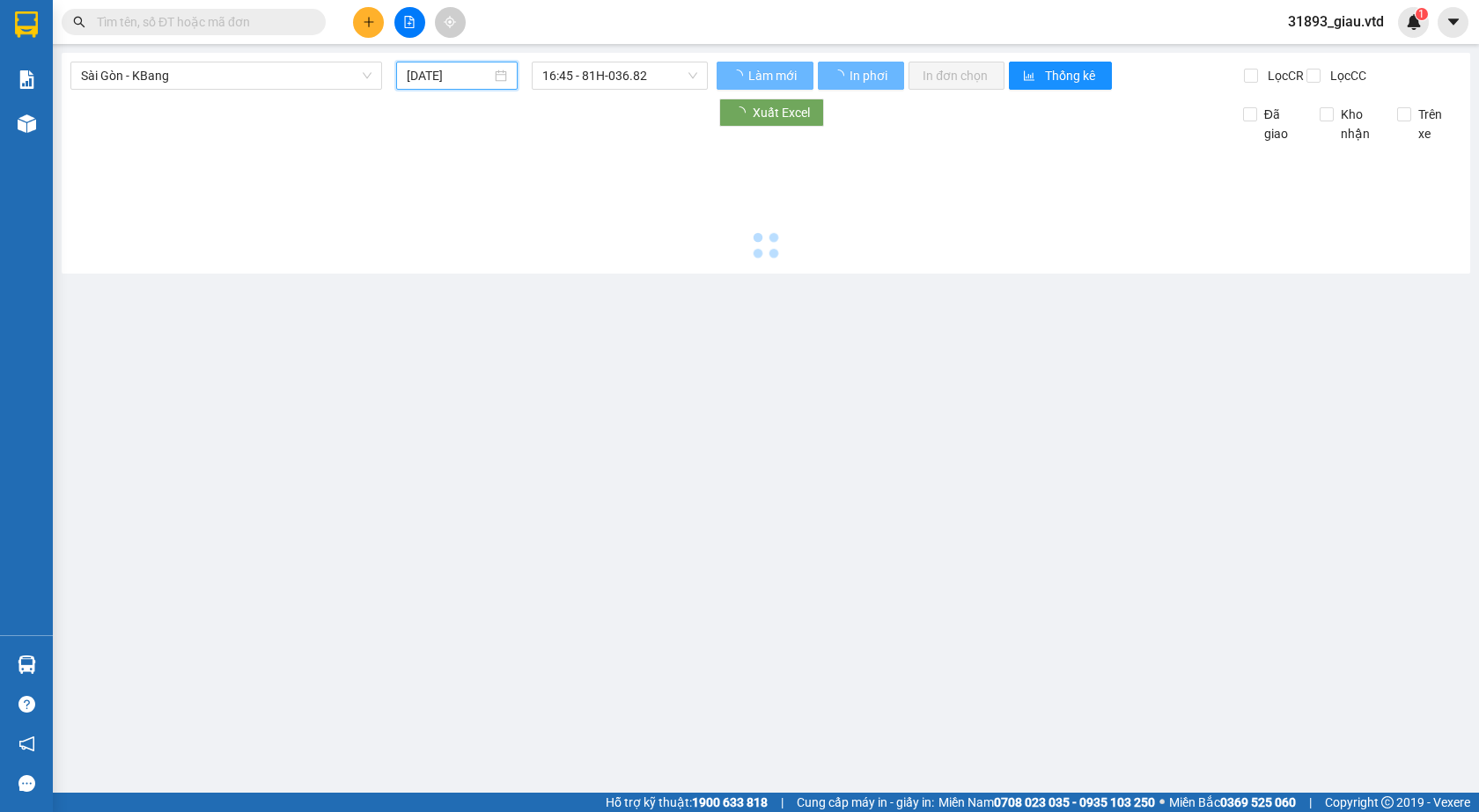
type input "[DATE]"
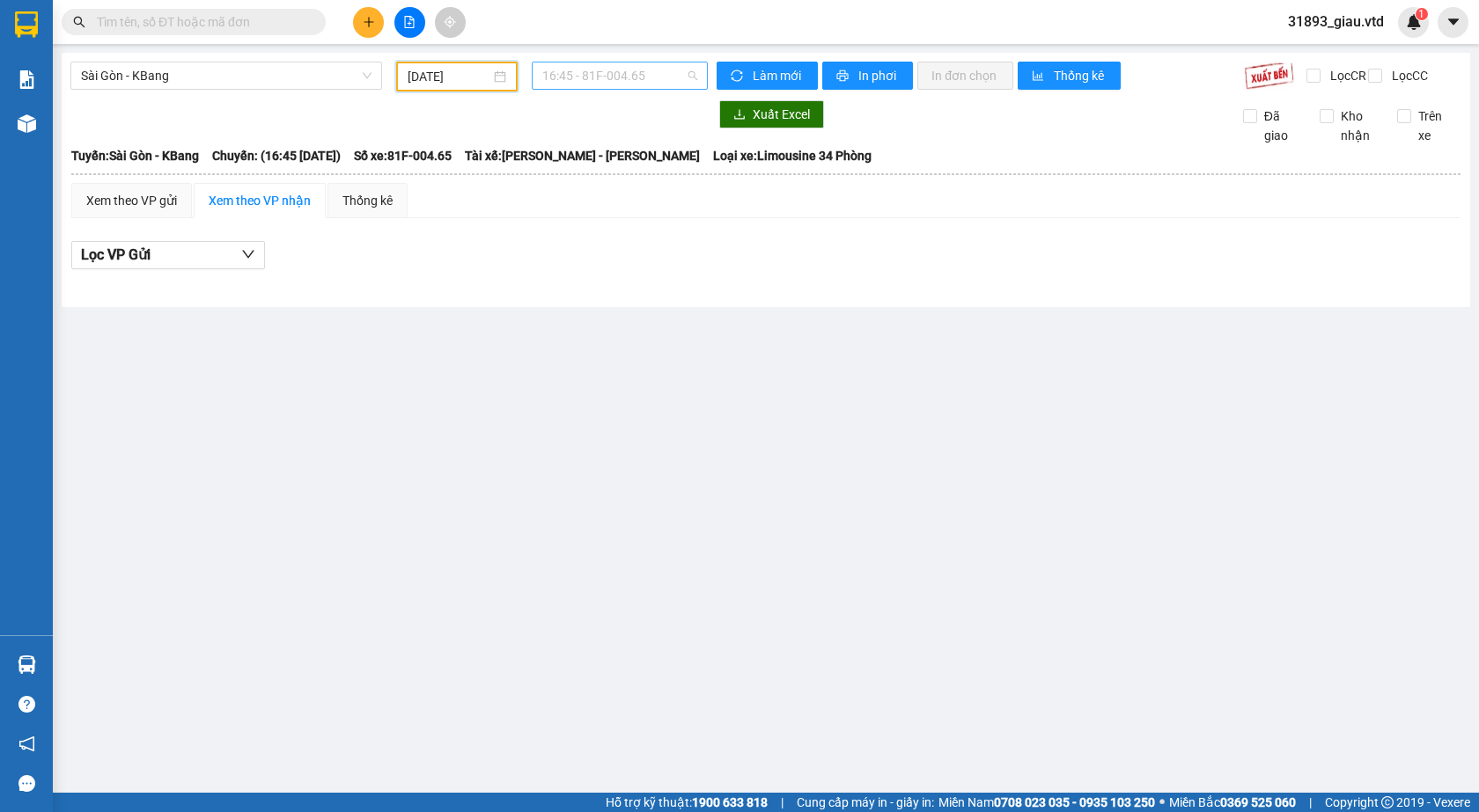
click at [626, 85] on span "16:45 - 81F-004.65" at bounding box center [620, 75] width 155 height 26
click at [608, 166] on div "17:00 - 81H-036.93" at bounding box center [611, 168] width 138 height 19
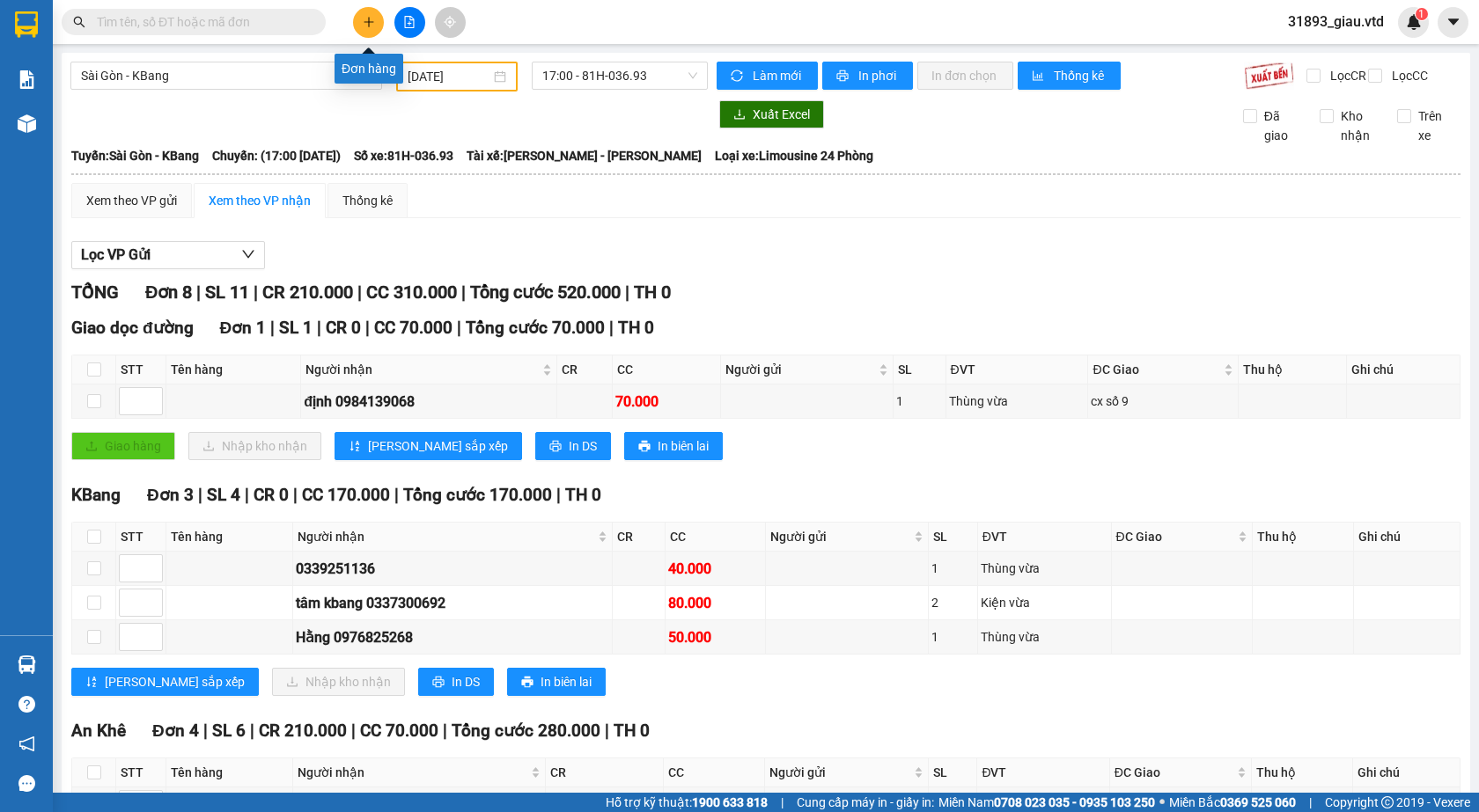
click at [365, 25] on icon "plus" at bounding box center [368, 21] width 13 height 13
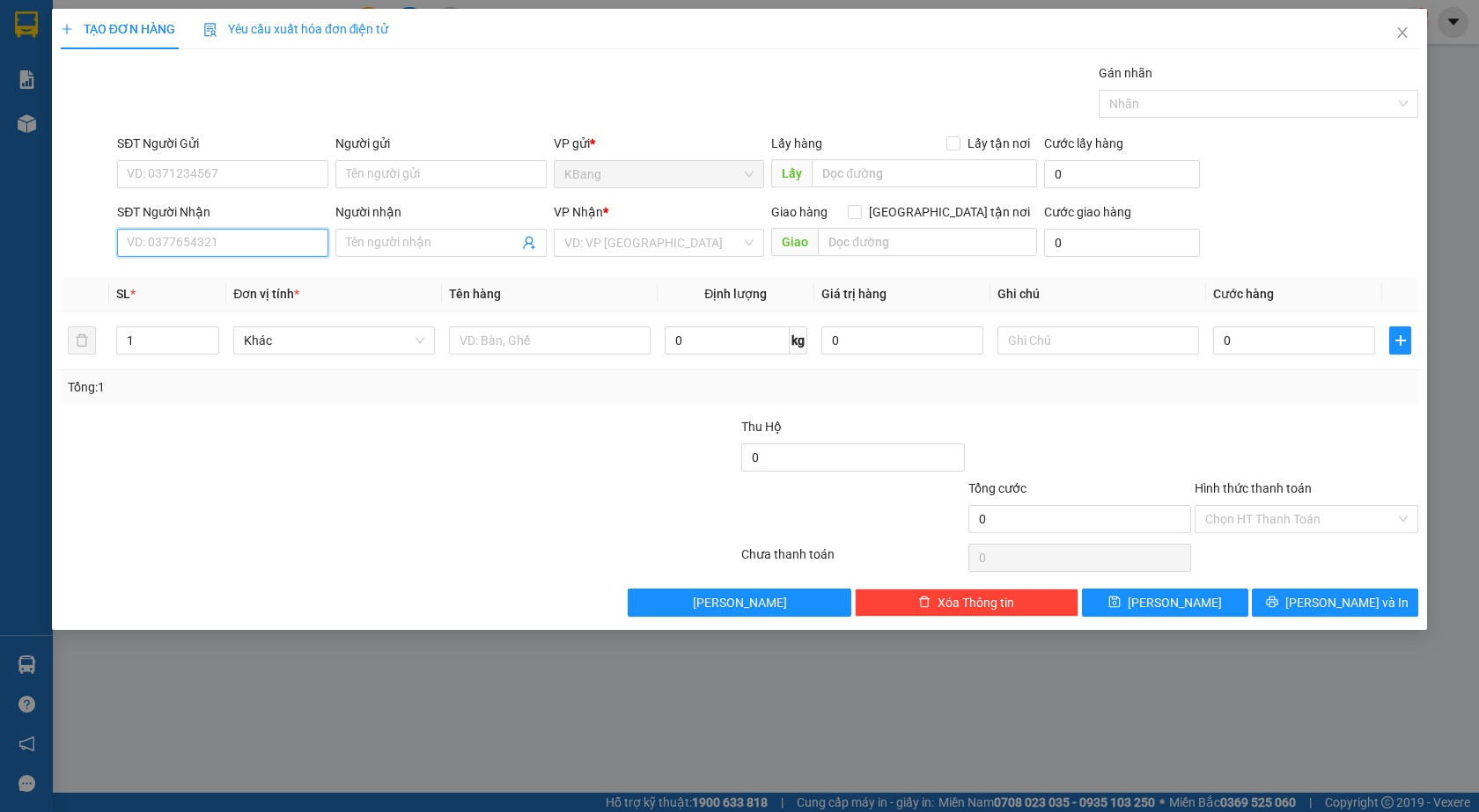
drag, startPoint x: 172, startPoint y: 249, endPoint x: 189, endPoint y: 249, distance: 17.0
click at [181, 250] on input "SĐT Người Nhận" at bounding box center [223, 243] width 211 height 28
type input "0961555707"
click at [856, 239] on input "text" at bounding box center [927, 242] width 219 height 28
type input "g"
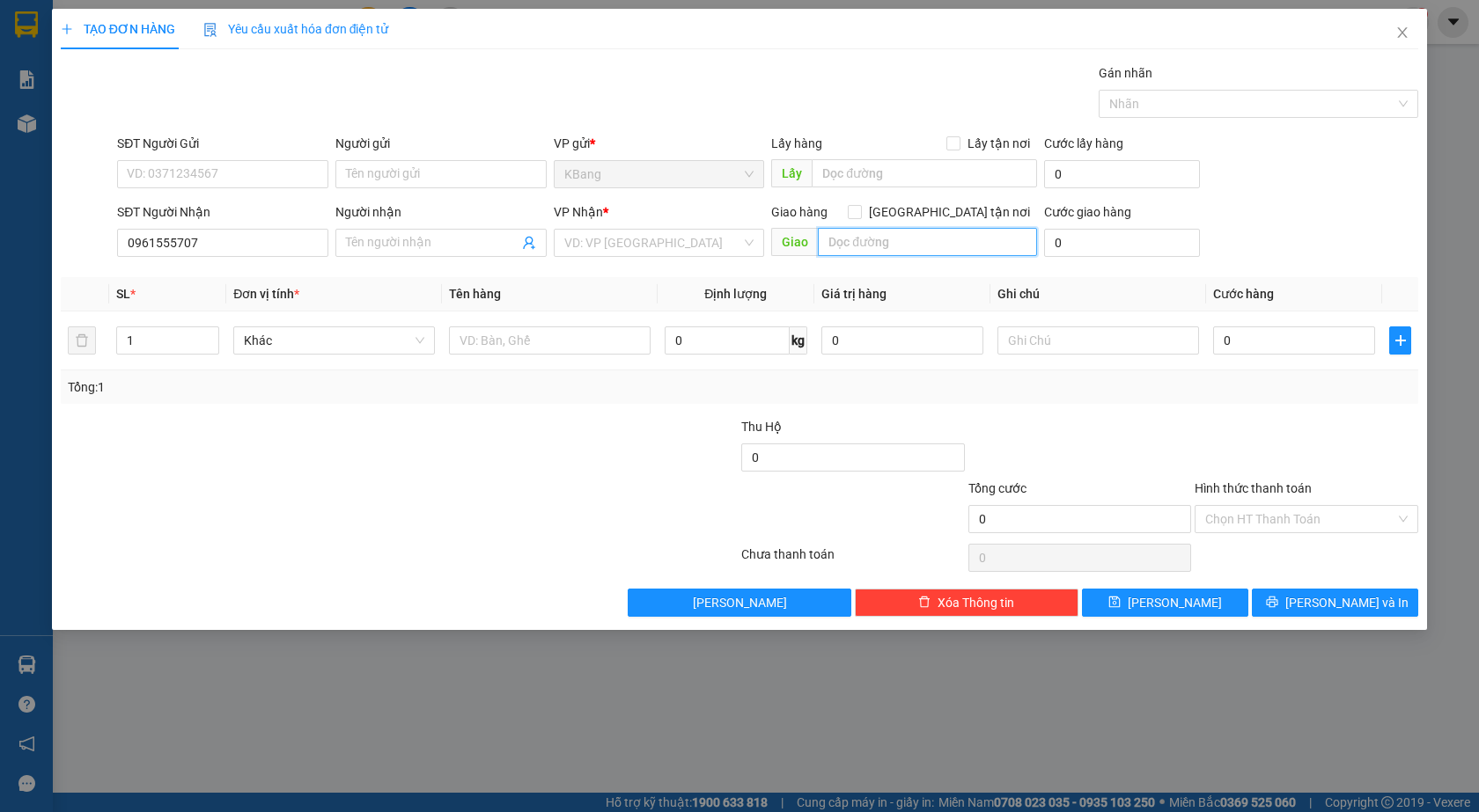
click at [844, 243] on input "text" at bounding box center [927, 242] width 219 height 28
type input "d"
type input "đg tránh buôn hồ"
drag, startPoint x: 486, startPoint y: 350, endPoint x: 474, endPoint y: 507, distance: 157.5
click at [486, 350] on input "text" at bounding box center [549, 340] width 201 height 28
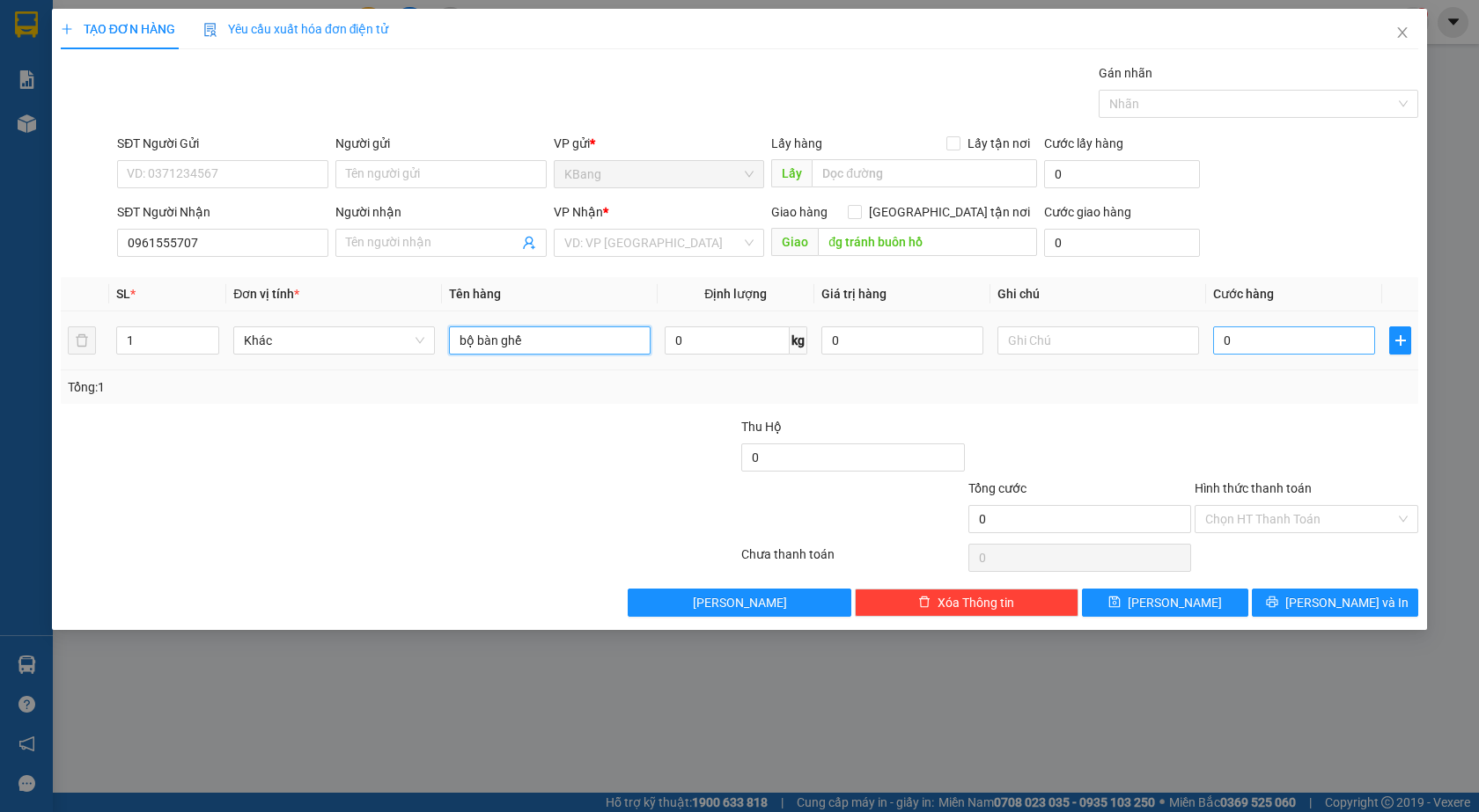
type input "bộ bàn ghế"
click at [1232, 343] on input "0" at bounding box center [1294, 340] width 162 height 28
type input "1"
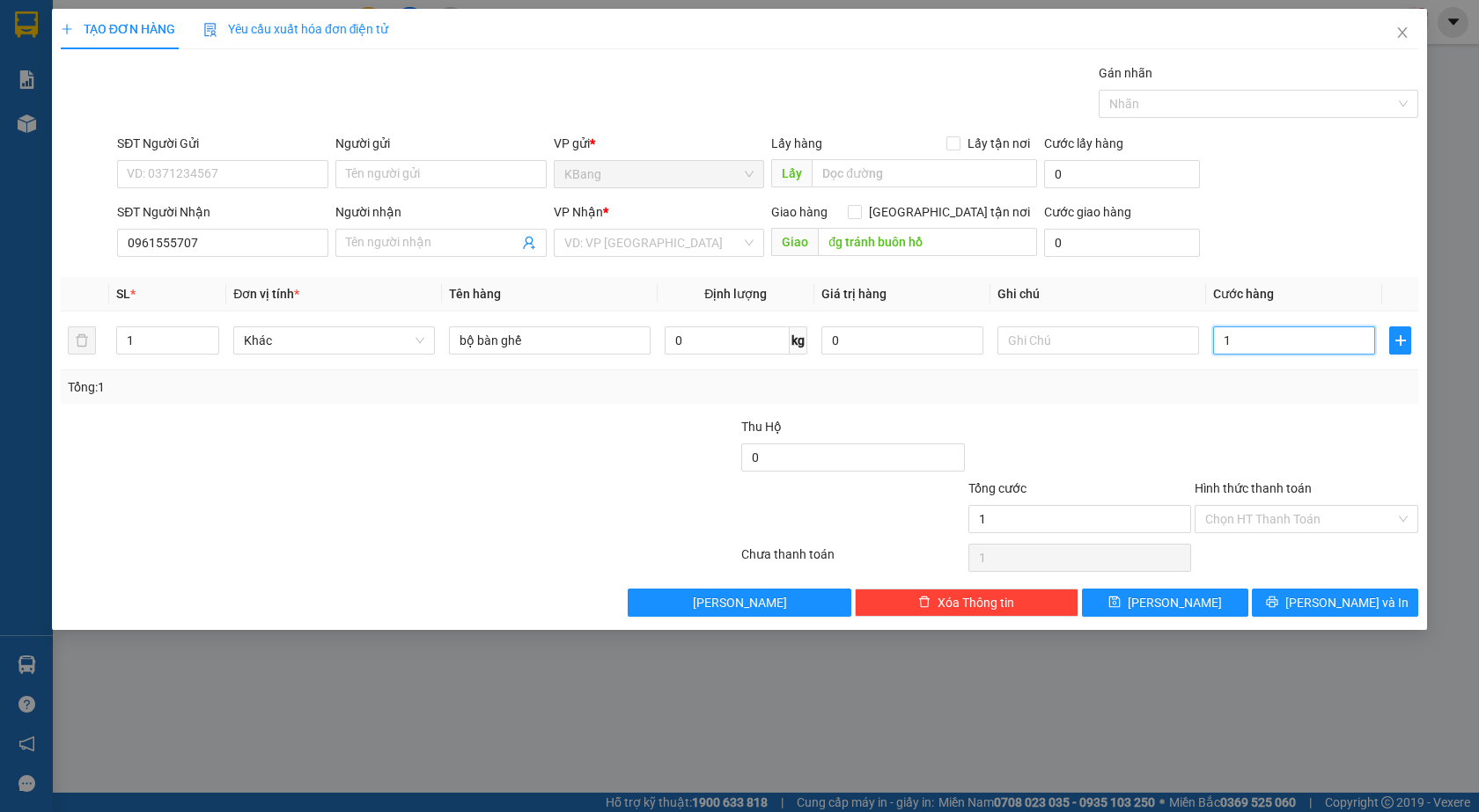
type input "18"
type input "180"
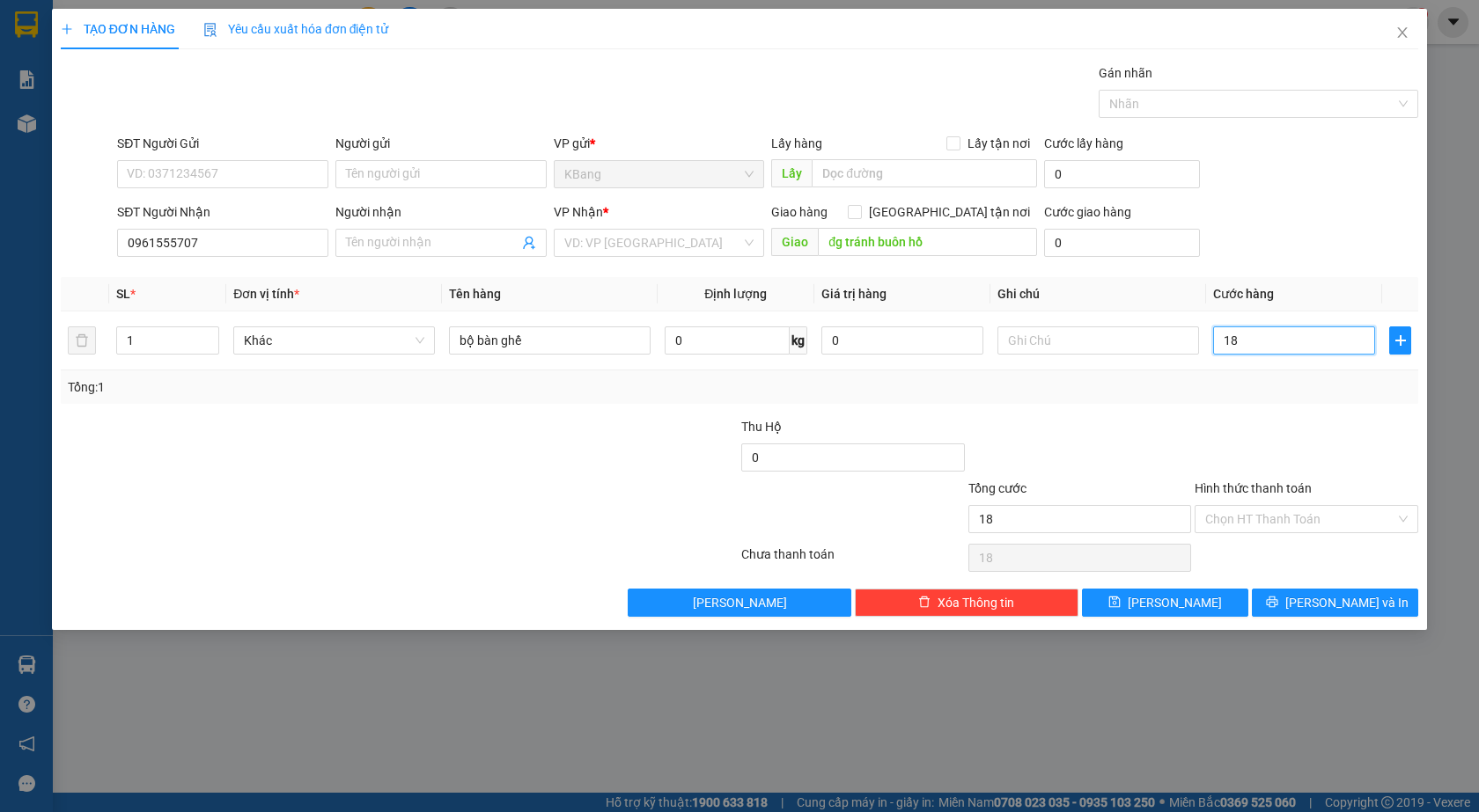
type input "180"
type input "1.800"
type input "18.000"
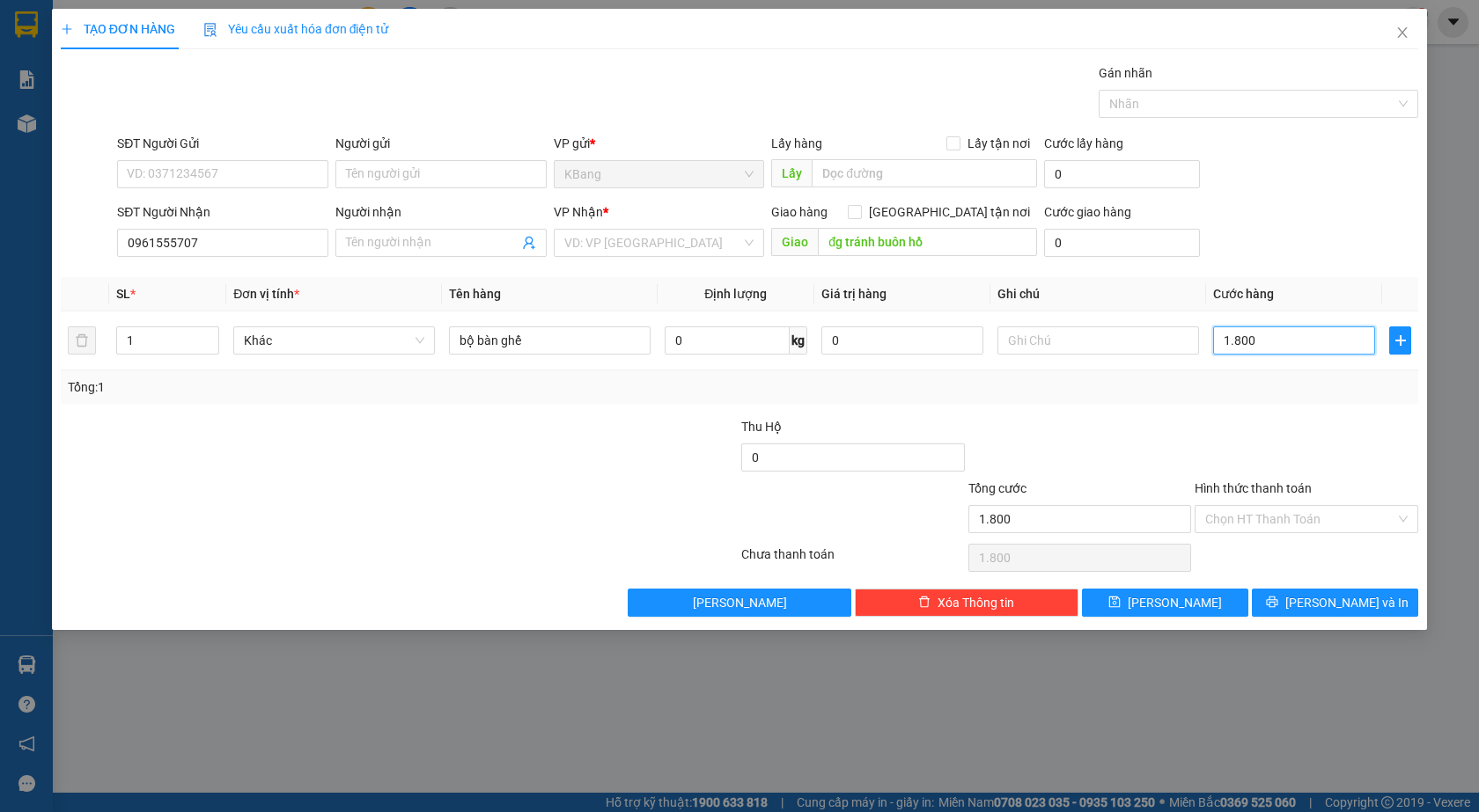
type input "18.000"
type input "180.000"
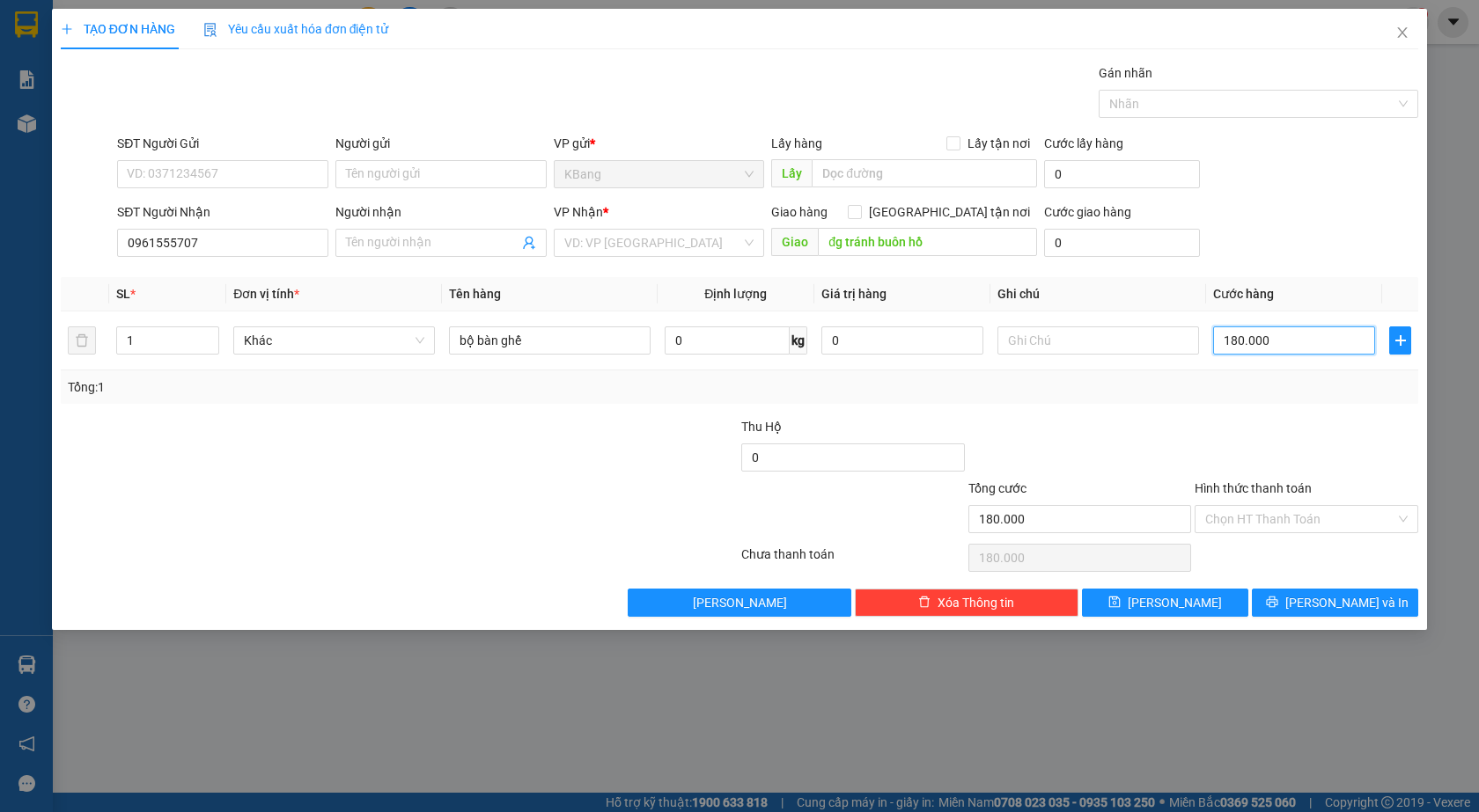
type input "1.800.000"
click at [1188, 607] on button "[PERSON_NAME]" at bounding box center [1165, 602] width 167 height 28
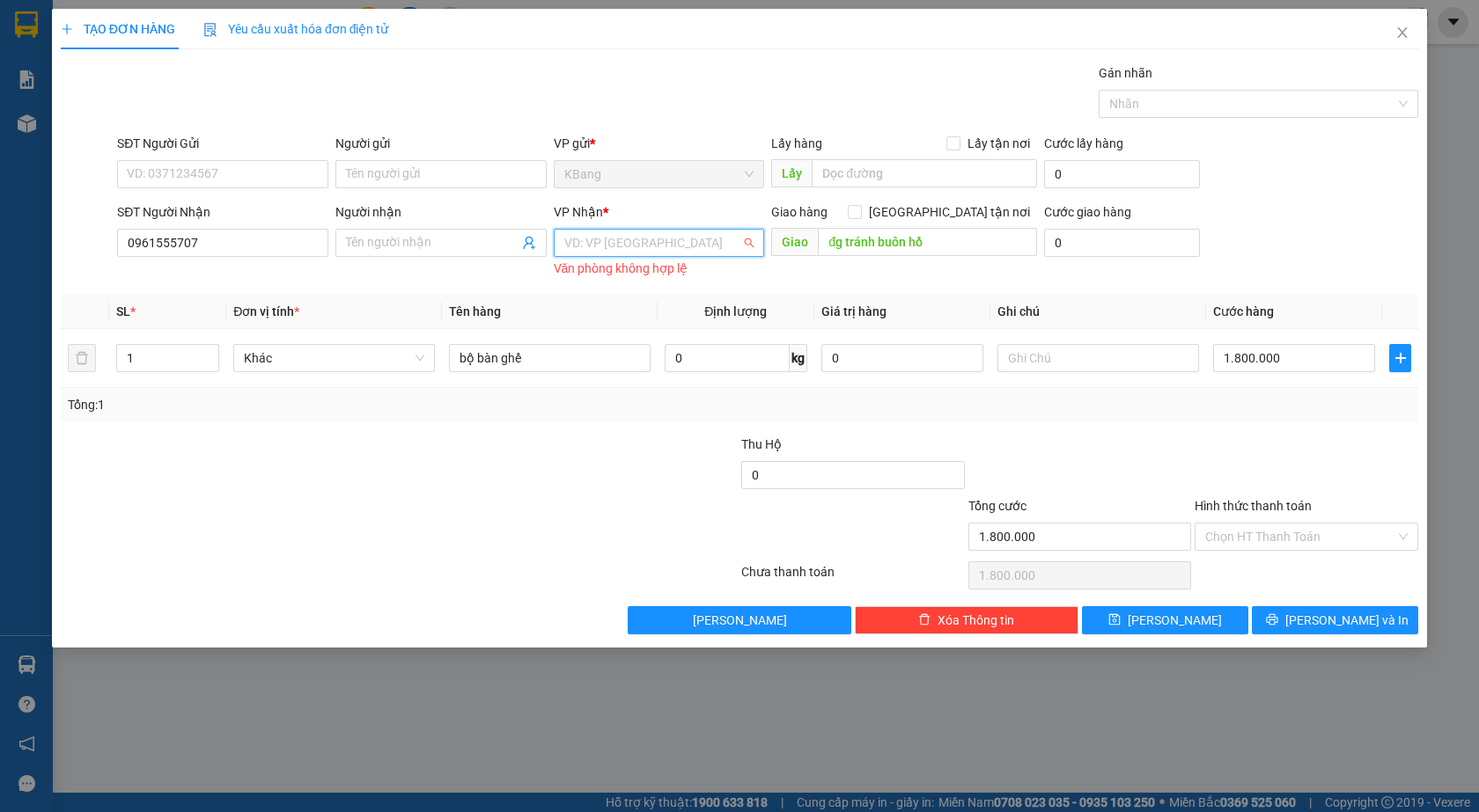
click at [630, 249] on input "search" at bounding box center [653, 242] width 178 height 26
click at [620, 338] on div "Bình Thạnh" at bounding box center [659, 334] width 190 height 19
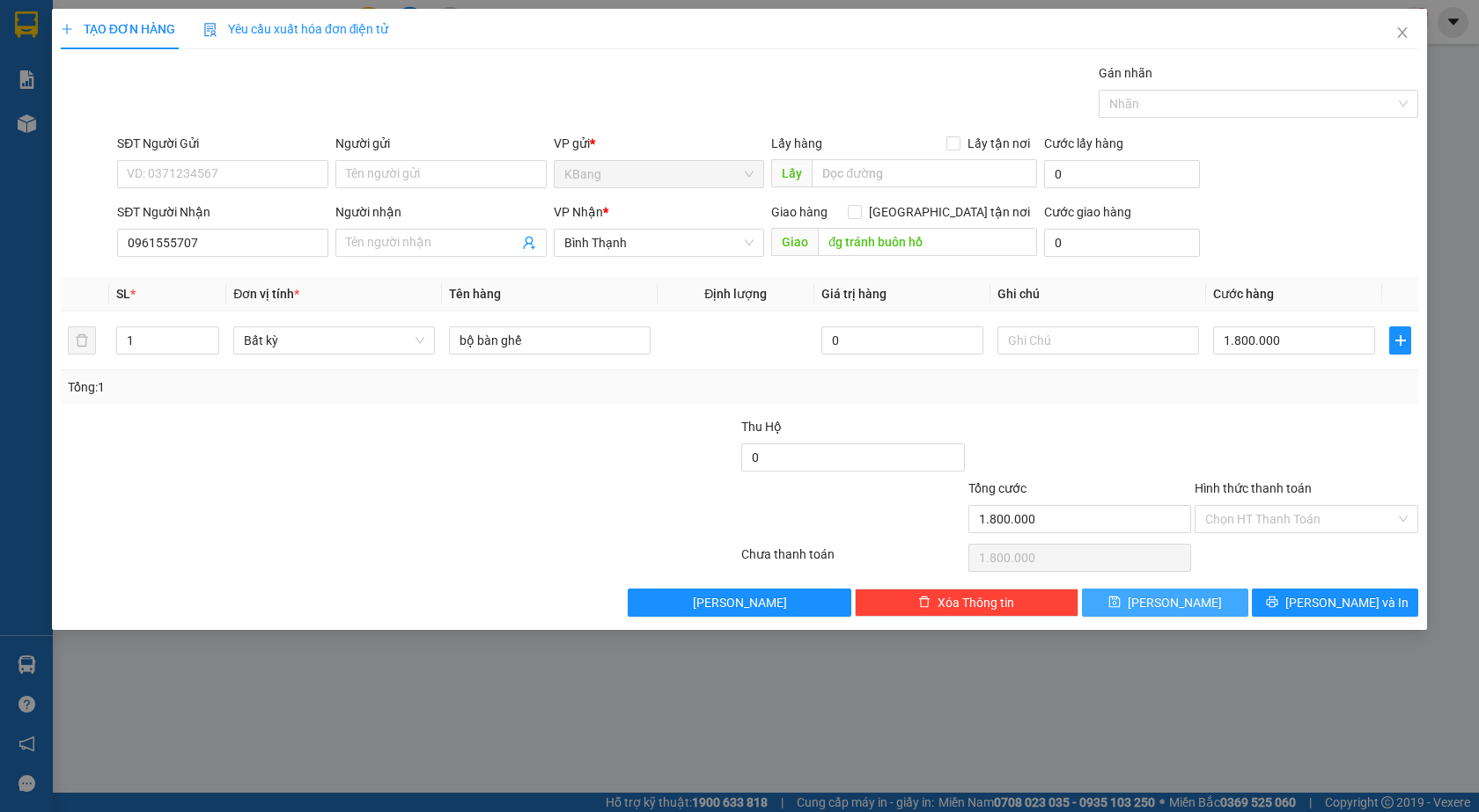
click at [1190, 601] on button "[PERSON_NAME]" at bounding box center [1165, 602] width 167 height 28
type input "0"
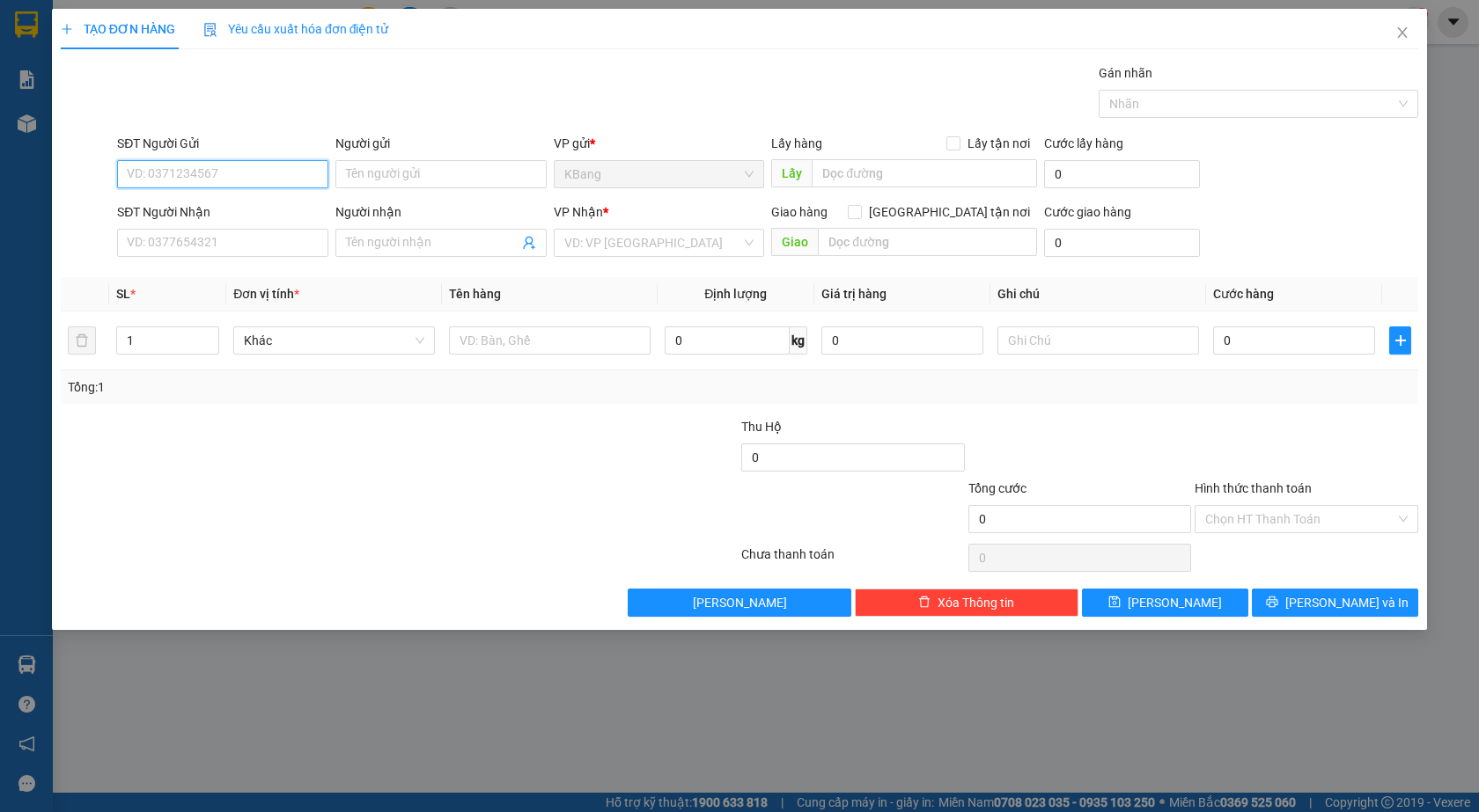
drag, startPoint x: 194, startPoint y: 181, endPoint x: 233, endPoint y: 148, distance: 51.1
click at [200, 179] on input "SĐT Người Gửi" at bounding box center [223, 173] width 211 height 28
type input "0859551940"
click at [841, 168] on input "text" at bounding box center [924, 172] width 225 height 28
type input "cửu an"
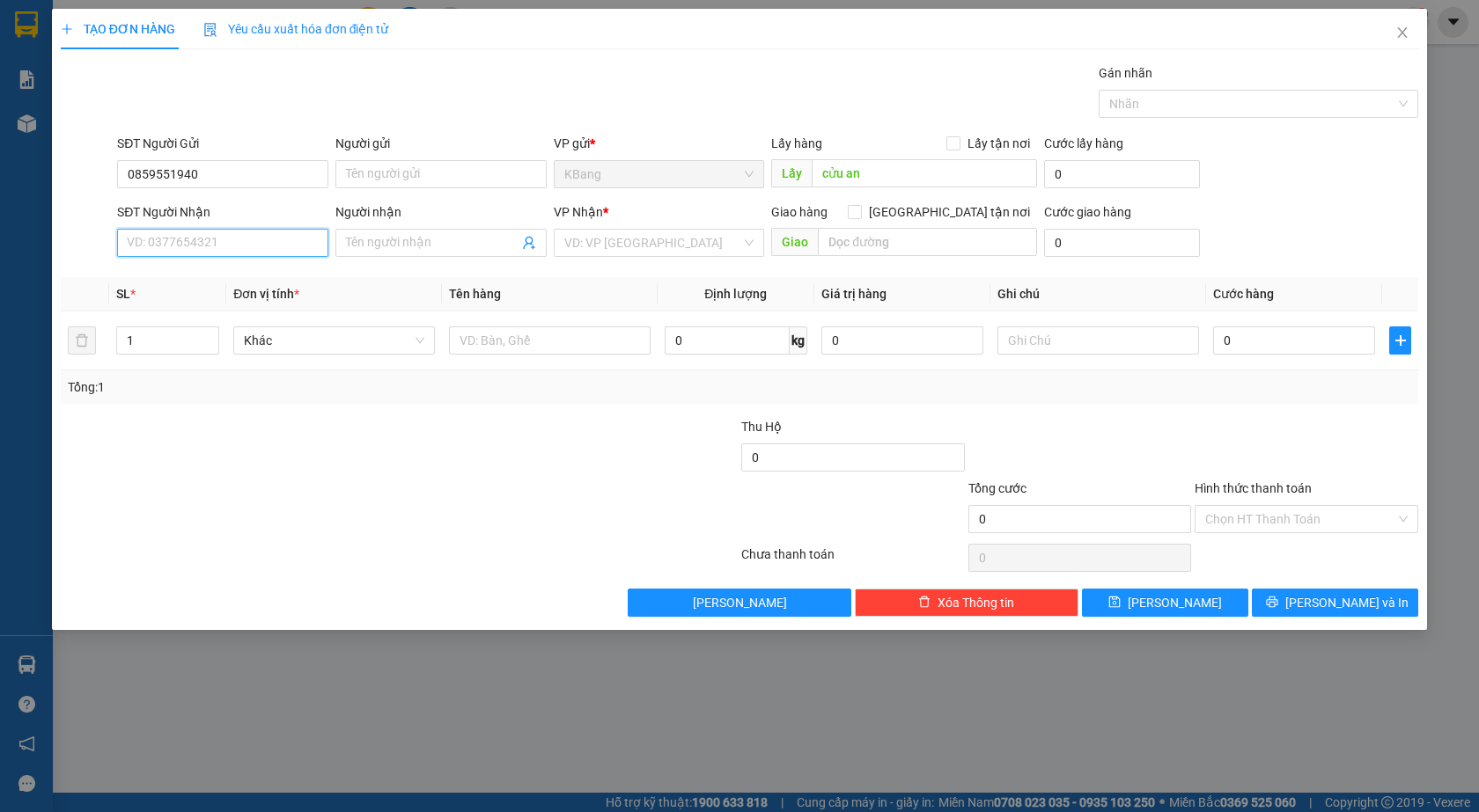
drag, startPoint x: 168, startPoint y: 241, endPoint x: 293, endPoint y: 109, distance: 181.8
click at [168, 242] on input "SĐT Người Nhận" at bounding box center [223, 243] width 211 height 28
type input "0369993939"
drag, startPoint x: 596, startPoint y: 244, endPoint x: 510, endPoint y: 449, distance: 222.3
click at [595, 249] on input "search" at bounding box center [653, 242] width 178 height 26
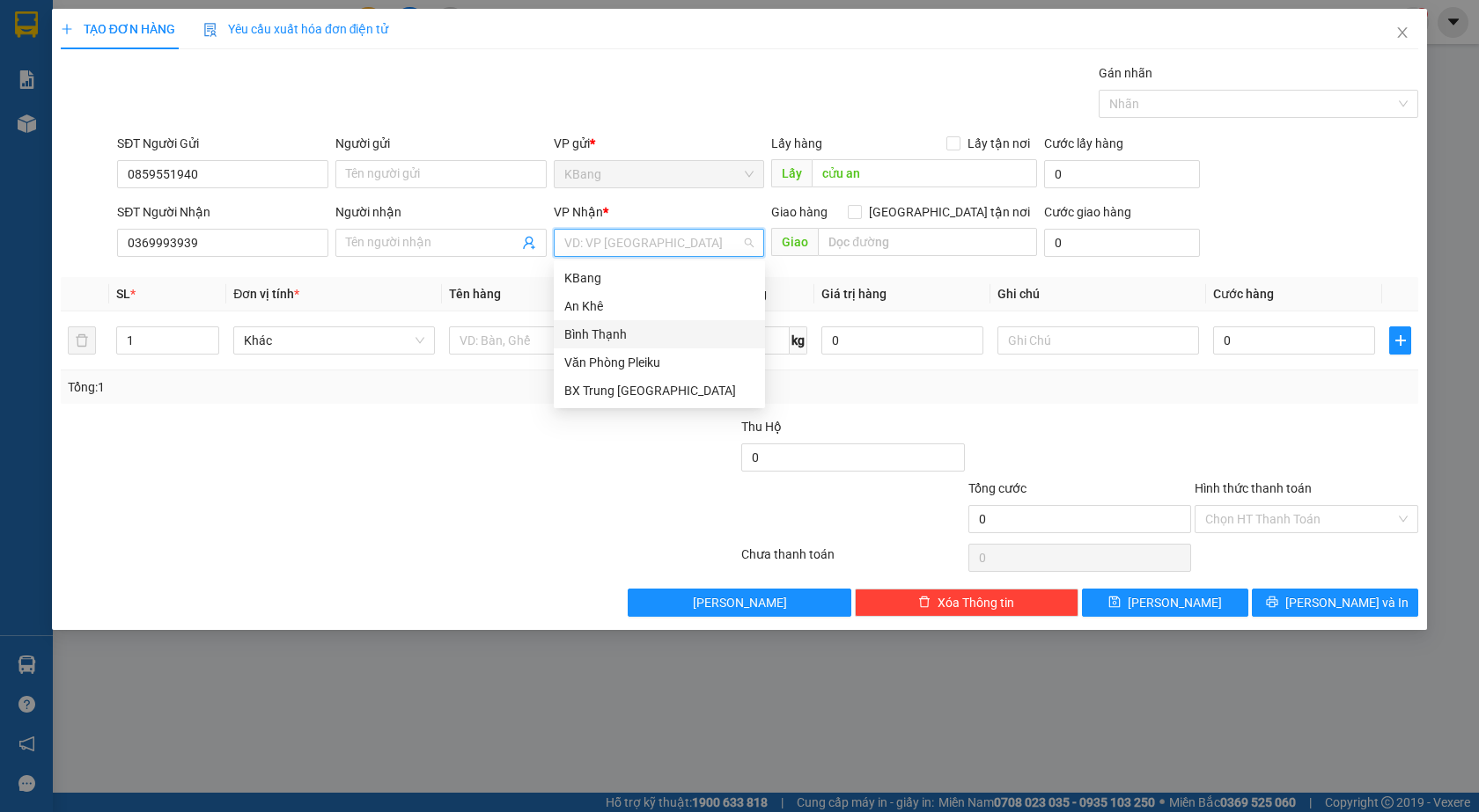
drag, startPoint x: 622, startPoint y: 332, endPoint x: 832, endPoint y: 223, distance: 236.6
click at [630, 327] on div "Bình Thạnh" at bounding box center [659, 334] width 190 height 19
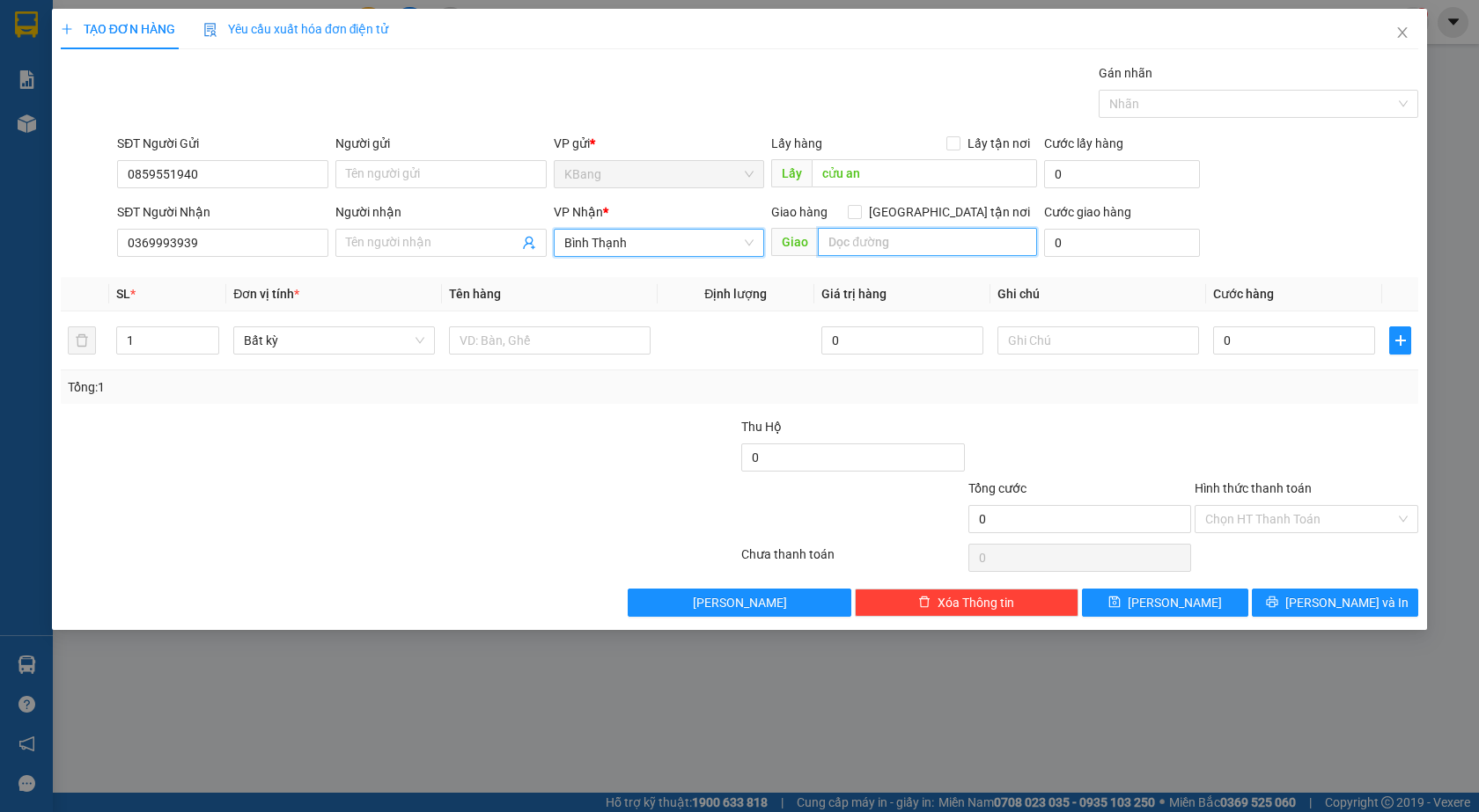
click at [857, 243] on input "text" at bounding box center [927, 242] width 219 height 28
type input "cx 47"
drag, startPoint x: 510, startPoint y: 348, endPoint x: 508, endPoint y: 361, distance: 13.2
click at [510, 343] on input "text" at bounding box center [549, 340] width 201 height 28
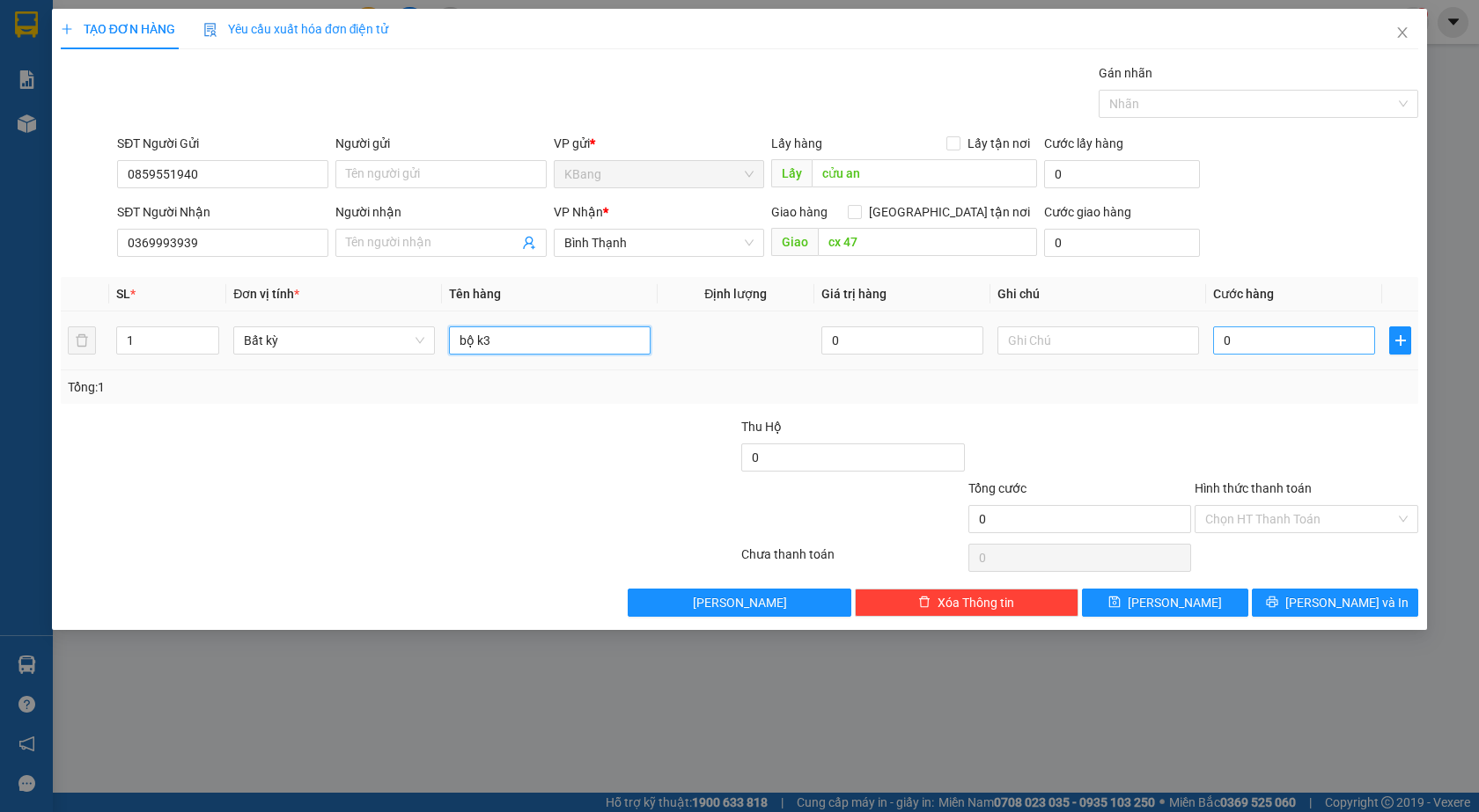
type input "bộ k3"
click at [1224, 341] on input "0" at bounding box center [1294, 340] width 162 height 28
type input "2"
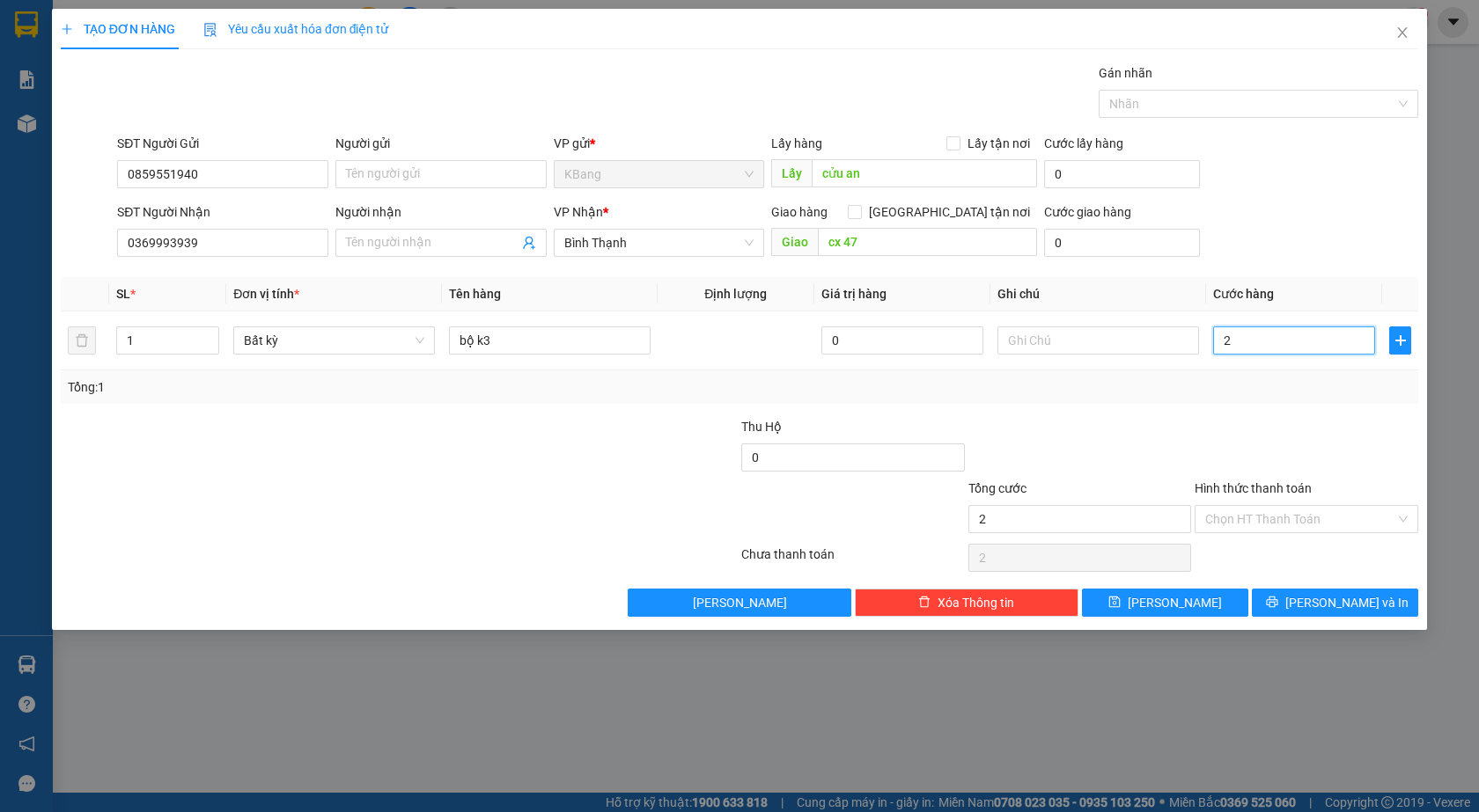
type input "25"
type input "250"
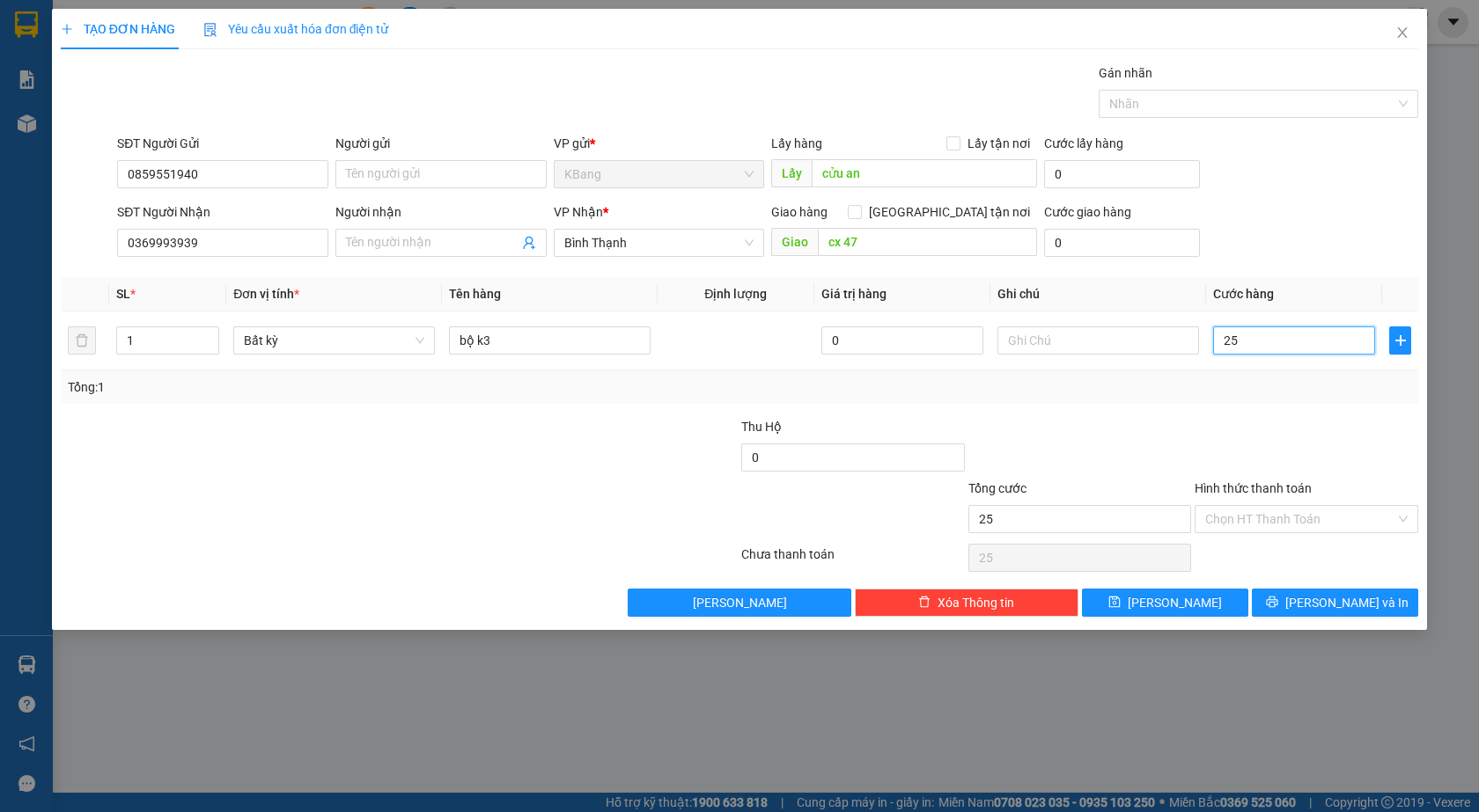
type input "250"
type input "2.500"
type input "25.000"
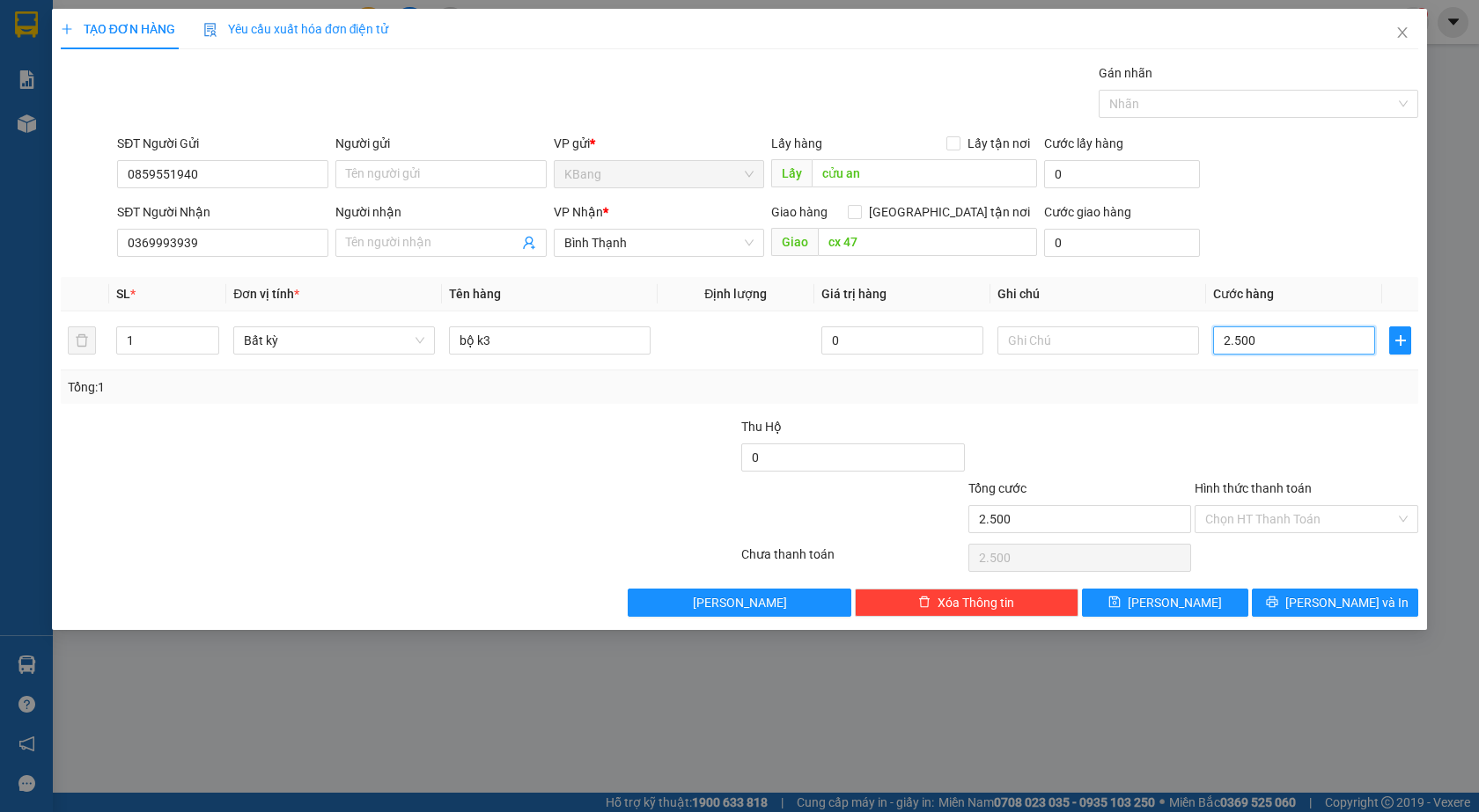
type input "25.000"
type input "250.000"
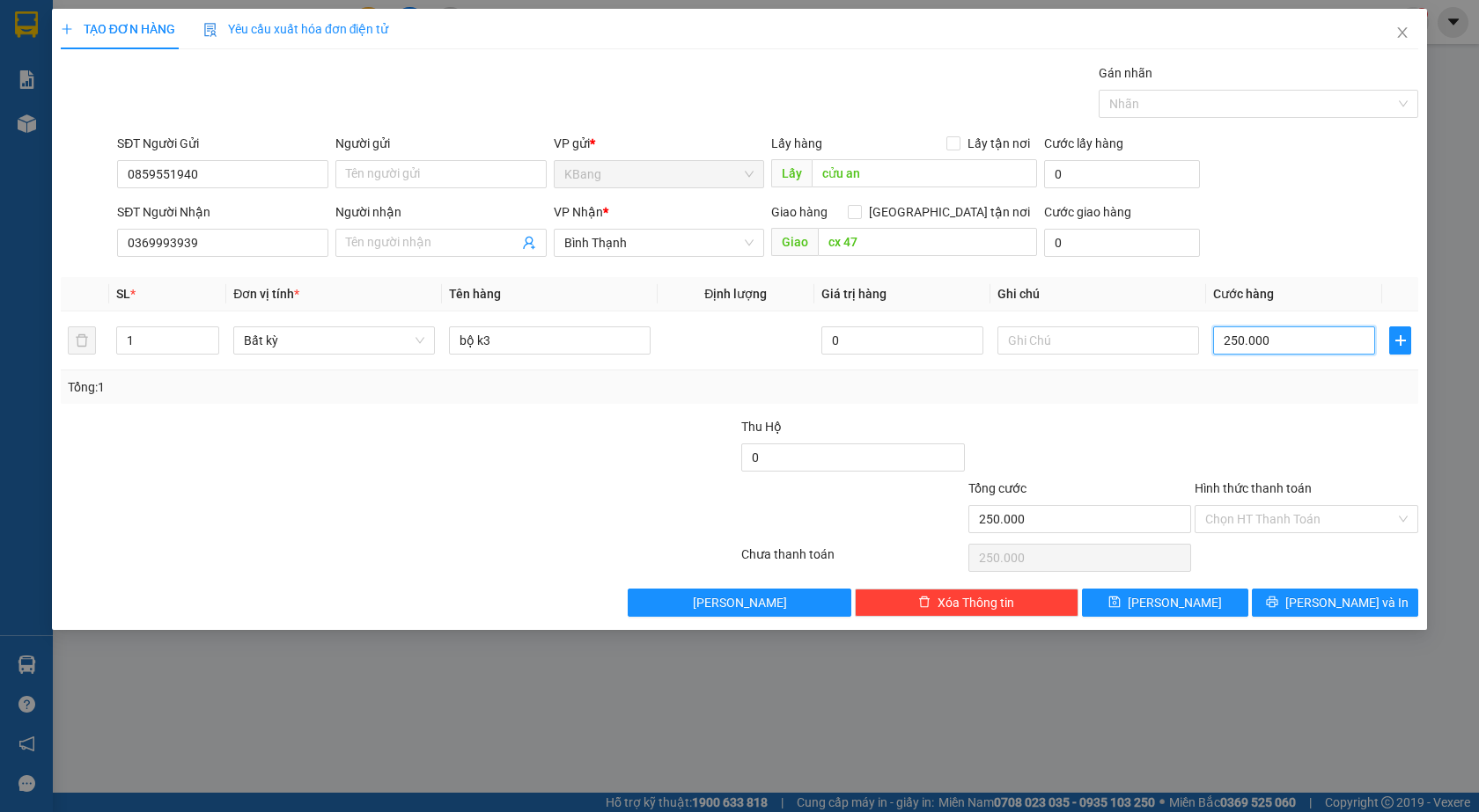
type input "2.500.000"
click at [1186, 604] on button "[PERSON_NAME]" at bounding box center [1165, 602] width 167 height 28
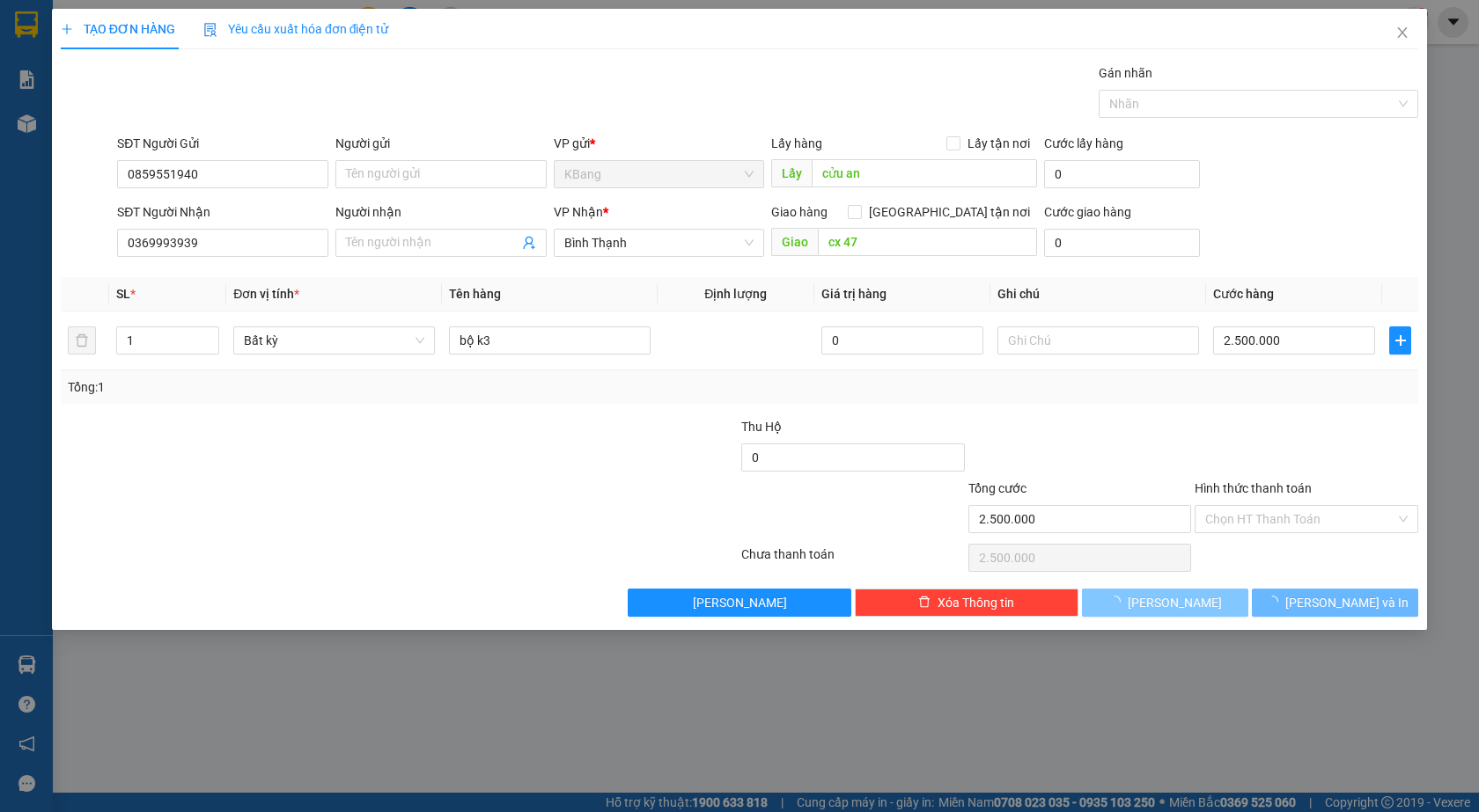
type input "0"
